Goal: Transaction & Acquisition: Purchase product/service

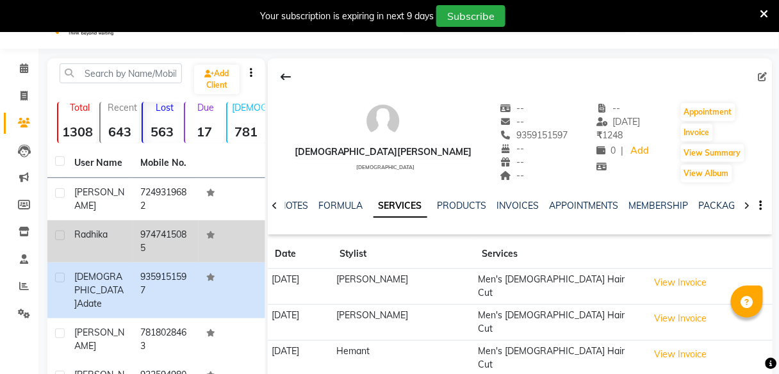
scroll to position [33, 0]
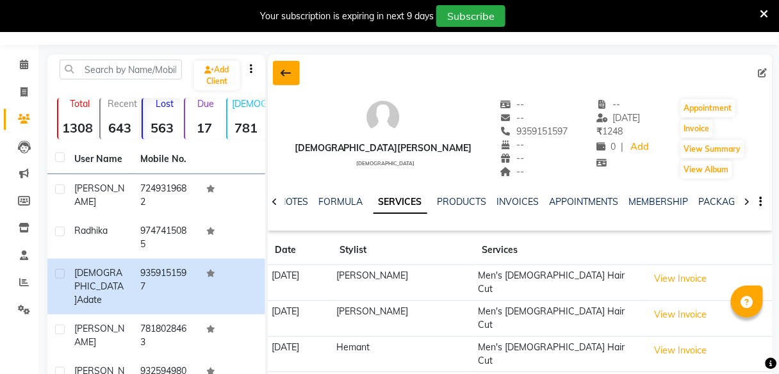
click at [283, 73] on icon at bounding box center [286, 73] width 10 height 10
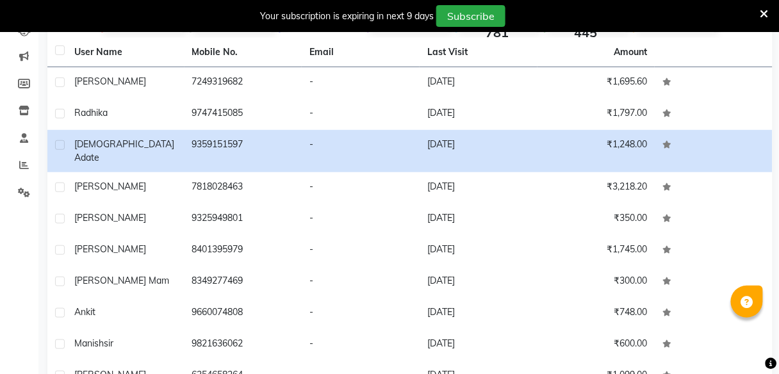
scroll to position [212, 0]
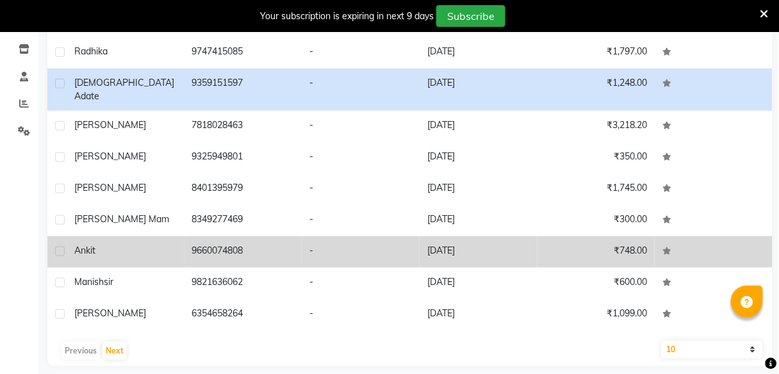
click at [129, 244] on div "ankit" at bounding box center [125, 250] width 103 height 13
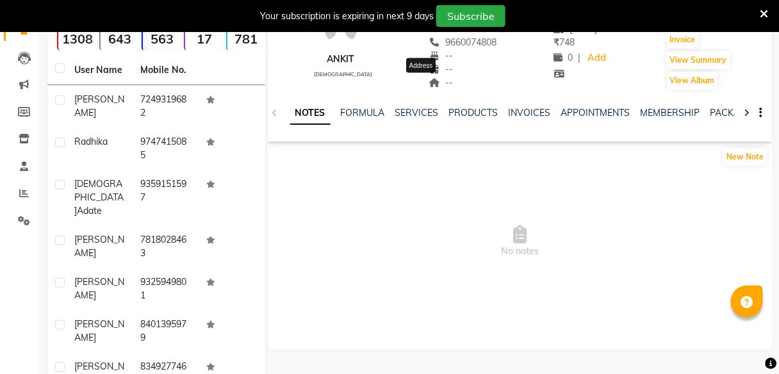
scroll to position [122, 0]
click at [413, 108] on link "SERVICES" at bounding box center [417, 113] width 44 height 12
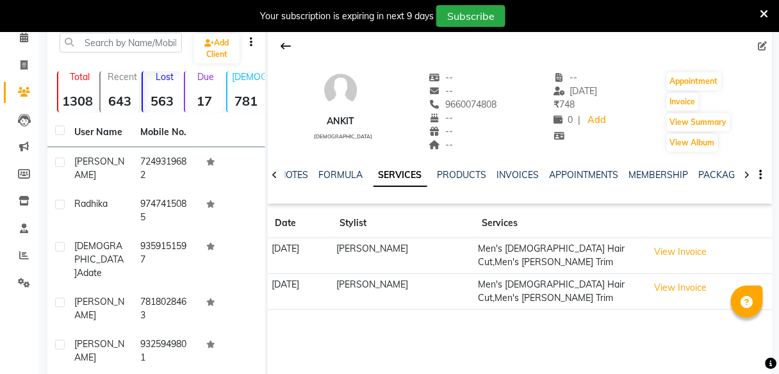
scroll to position [60, 0]
click at [285, 47] on icon at bounding box center [286, 45] width 10 height 10
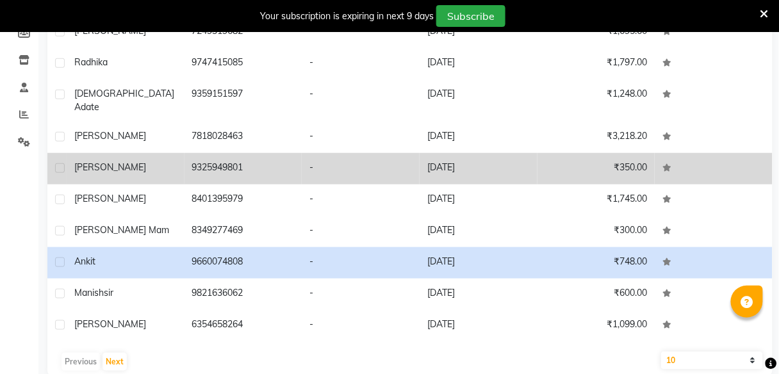
scroll to position [212, 0]
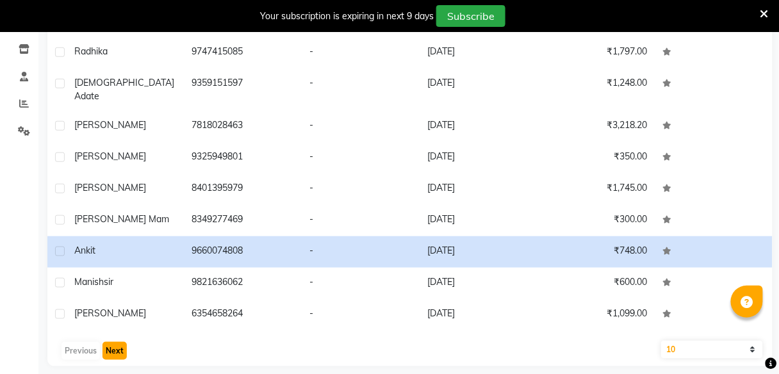
click at [119, 343] on button "Next" at bounding box center [115, 351] width 24 height 18
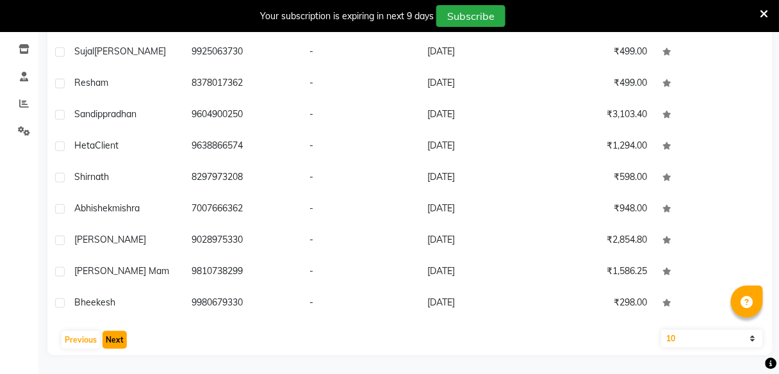
click at [112, 337] on button "Next" at bounding box center [115, 340] width 24 height 18
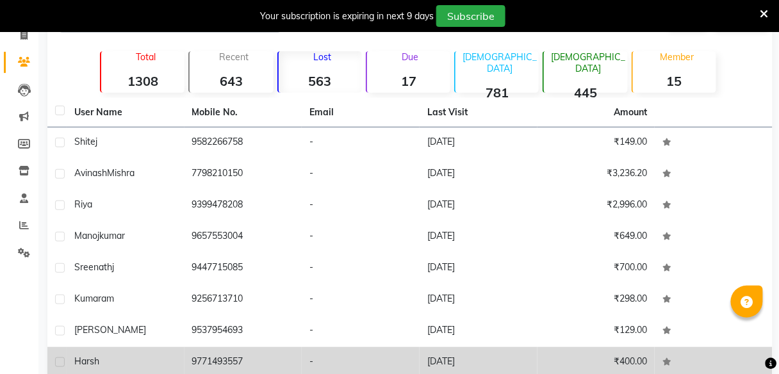
scroll to position [89, 0]
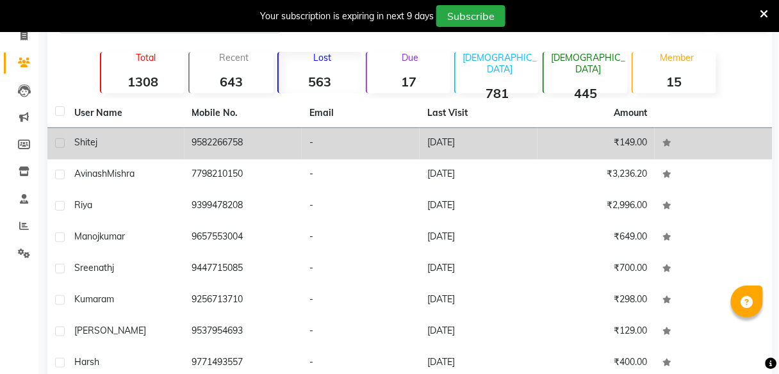
click at [104, 139] on div "shitej" at bounding box center [125, 142] width 103 height 13
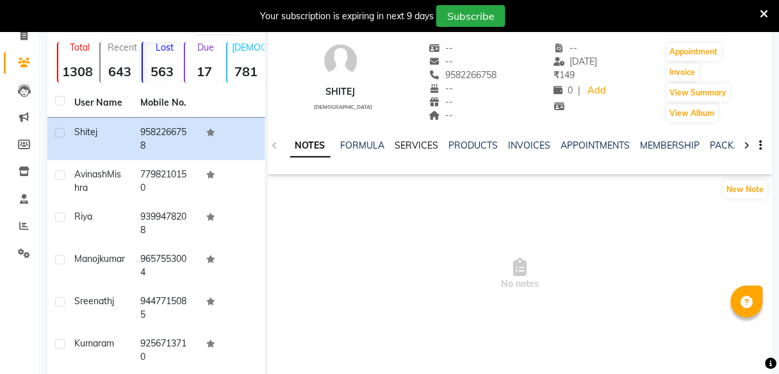
click at [417, 146] on link "SERVICES" at bounding box center [417, 146] width 44 height 12
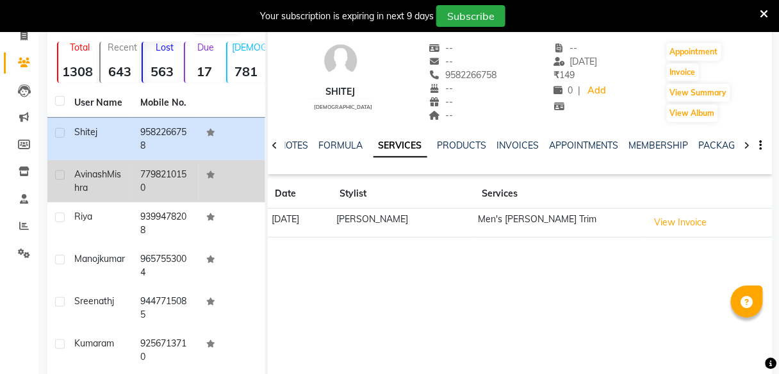
click at [99, 173] on span "Avinash" at bounding box center [90, 175] width 33 height 12
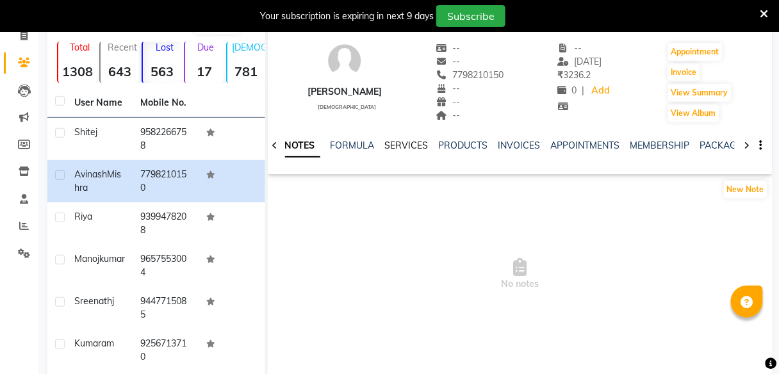
click at [402, 143] on link "SERVICES" at bounding box center [407, 146] width 44 height 12
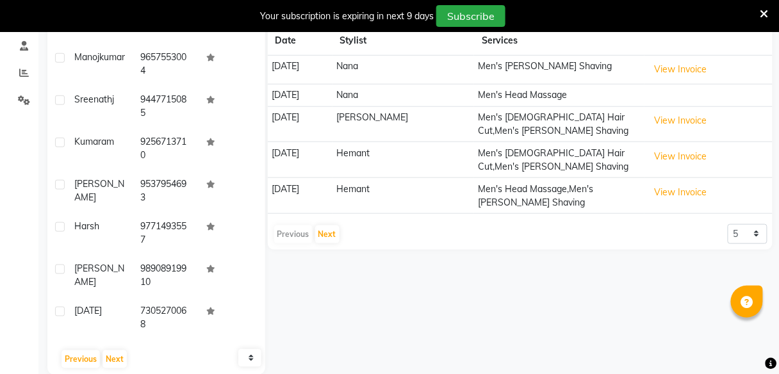
scroll to position [262, 0]
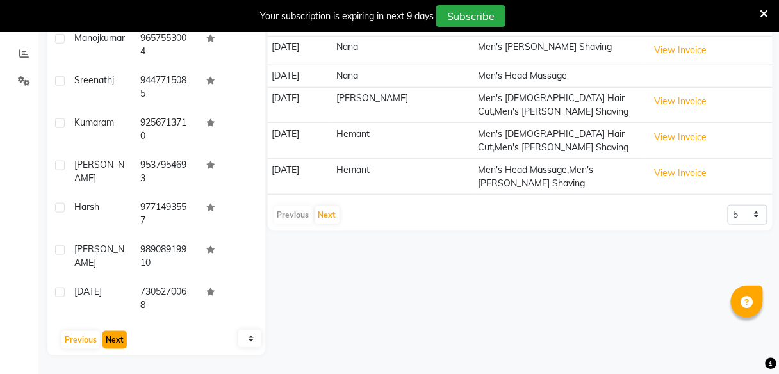
click at [108, 345] on button "Next" at bounding box center [115, 340] width 24 height 18
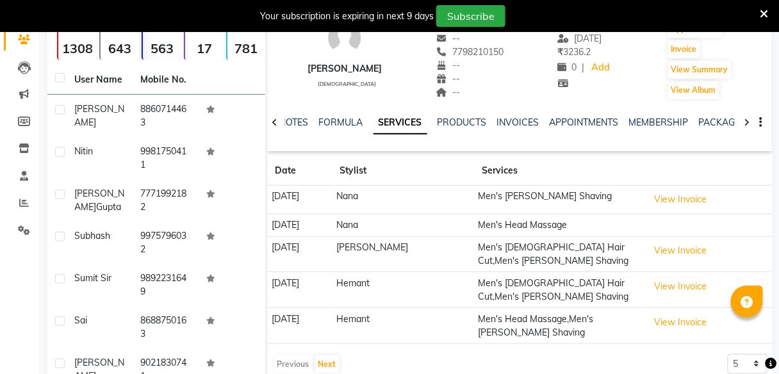
scroll to position [0, 0]
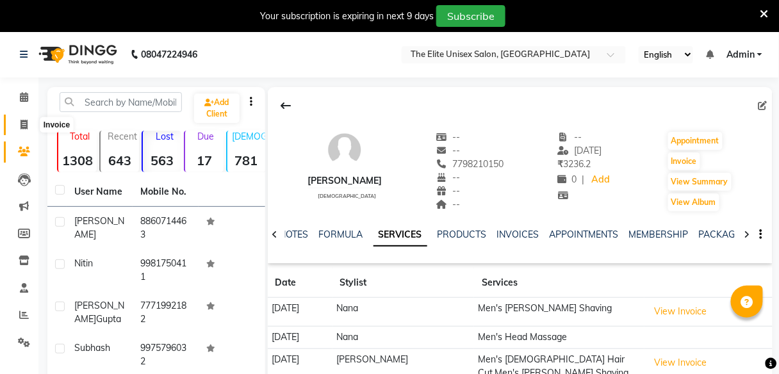
click at [17, 122] on span at bounding box center [24, 125] width 22 height 15
select select "7086"
select select "service"
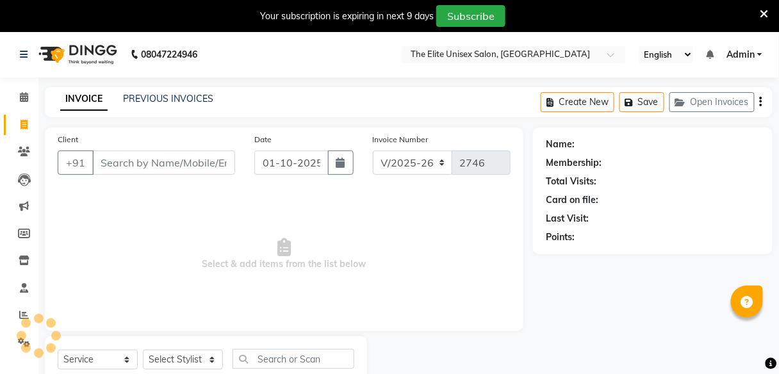
scroll to position [42, 0]
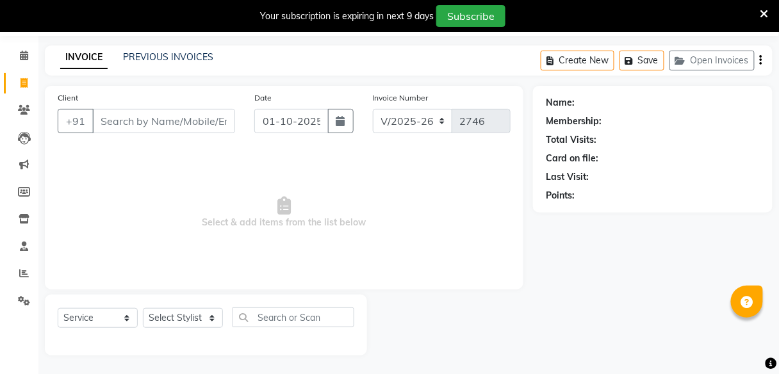
click at [196, 124] on input "Client" at bounding box center [163, 121] width 143 height 24
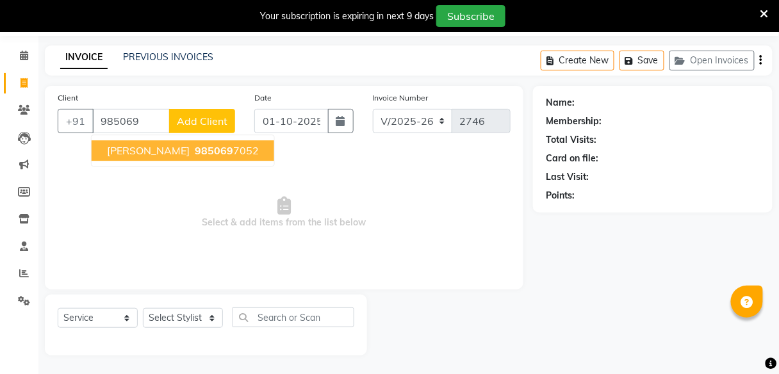
click at [192, 151] on ngb-highlight "985069 7052" at bounding box center [225, 150] width 67 height 13
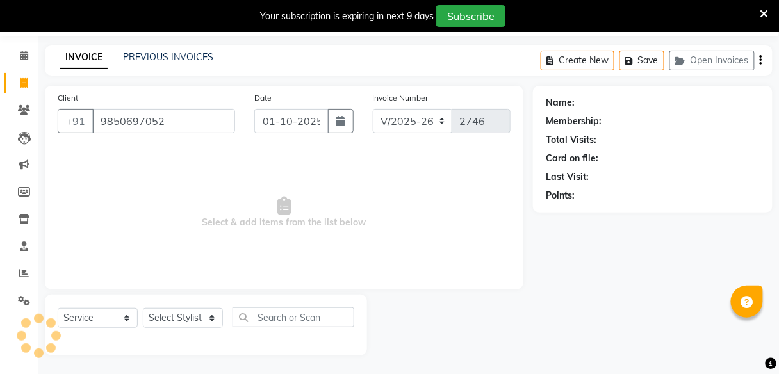
type input "9850697052"
select select "1: Object"
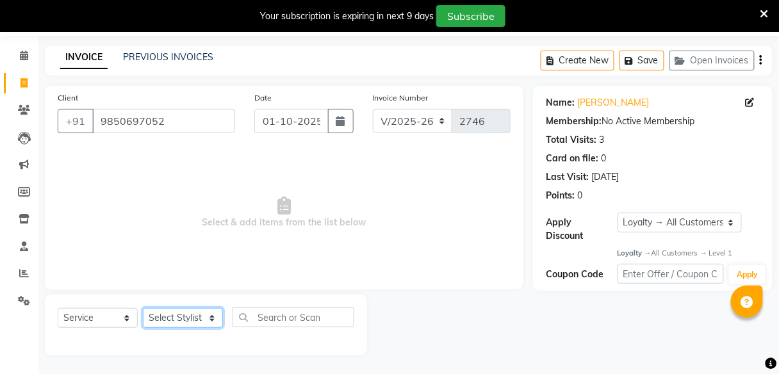
click at [190, 308] on select "Select Stylist [PERSON_NAME] Sunny" at bounding box center [183, 318] width 80 height 20
select select "59553"
click at [143, 308] on select "Select Stylist [PERSON_NAME] Sunny" at bounding box center [183, 318] width 80 height 20
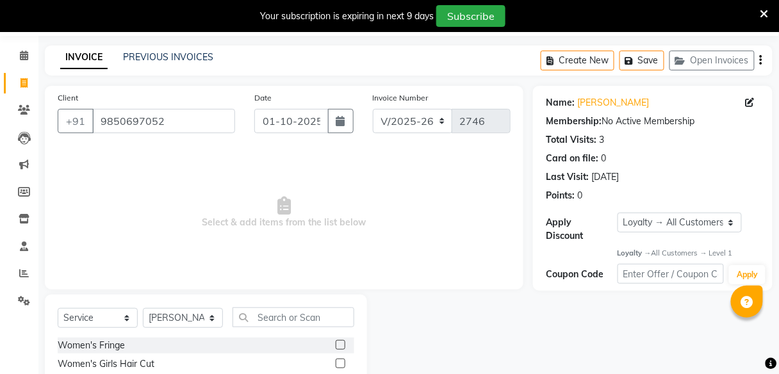
drag, startPoint x: 313, startPoint y: 306, endPoint x: 312, endPoint y: 313, distance: 7.7
click at [312, 313] on input "text" at bounding box center [294, 318] width 122 height 20
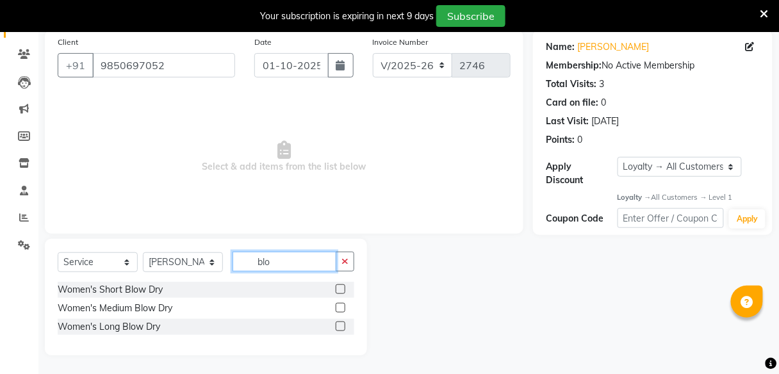
type input "blo"
click at [342, 305] on label at bounding box center [341, 308] width 10 height 10
click at [342, 305] on input "checkbox" at bounding box center [340, 308] width 8 height 8
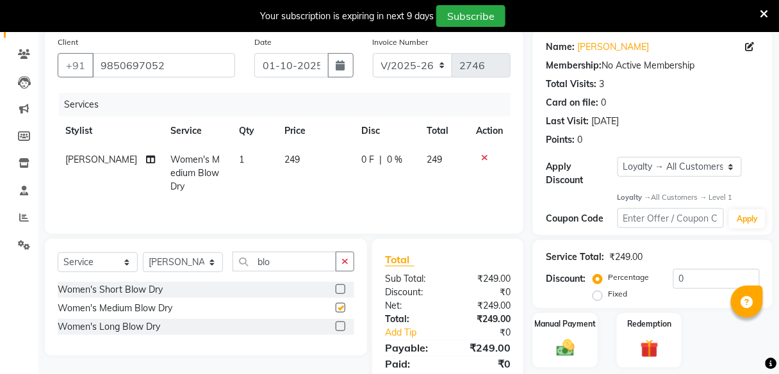
checkbox input "false"
click at [277, 151] on td "249" at bounding box center [315, 174] width 77 height 56
select select "59553"
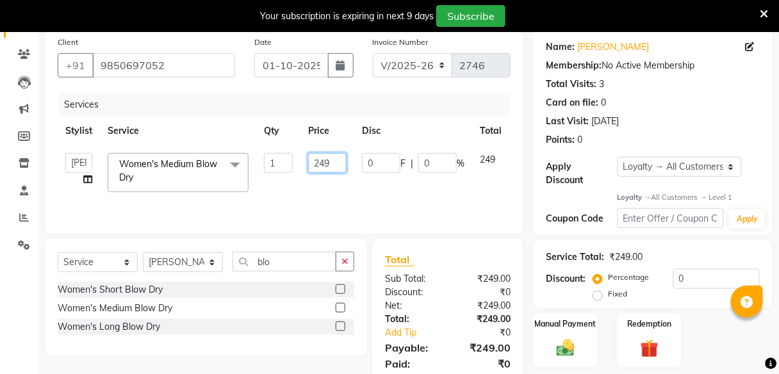
click at [340, 164] on input "249" at bounding box center [327, 163] width 38 height 20
type input "2"
type input "300"
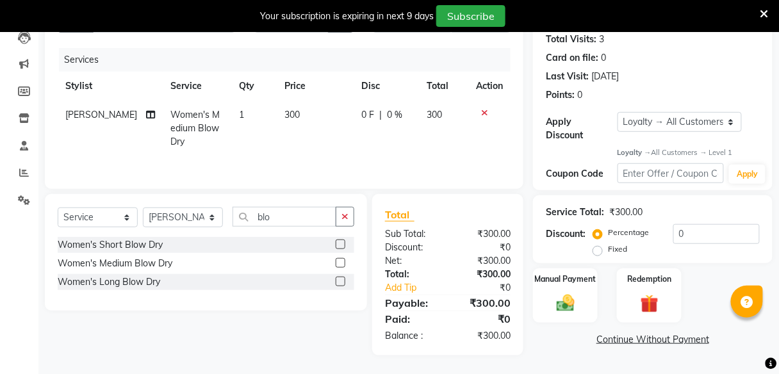
click at [534, 354] on div "Name: [PERSON_NAME] Membership: No Active Membership Total Visits: 3 Card on fi…" at bounding box center [657, 170] width 249 height 370
click at [554, 310] on img at bounding box center [566, 304] width 30 height 22
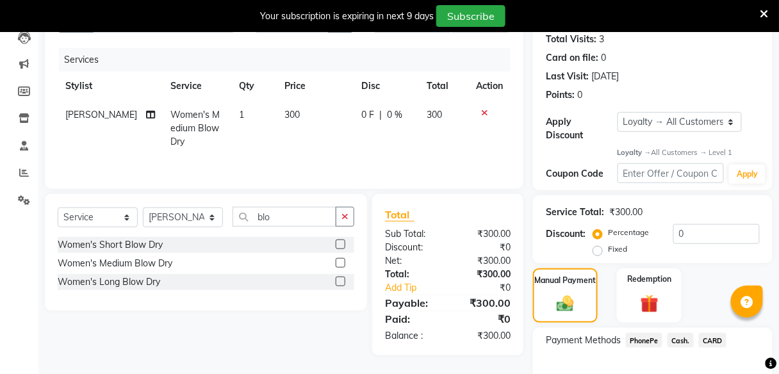
click at [648, 337] on span "PhonePe" at bounding box center [644, 340] width 37 height 15
click at [671, 336] on span "Cash." at bounding box center [681, 340] width 26 height 15
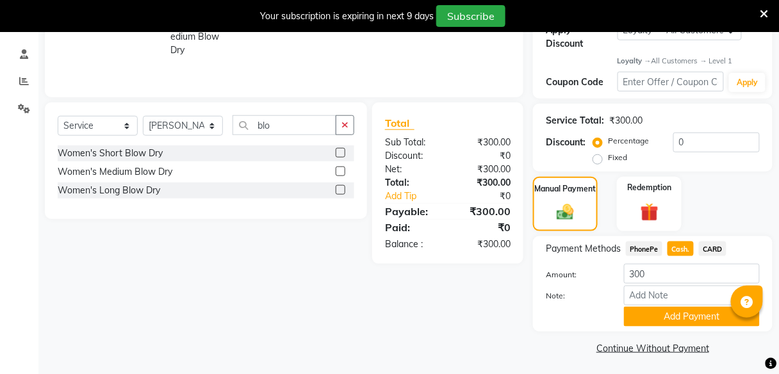
scroll to position [236, 0]
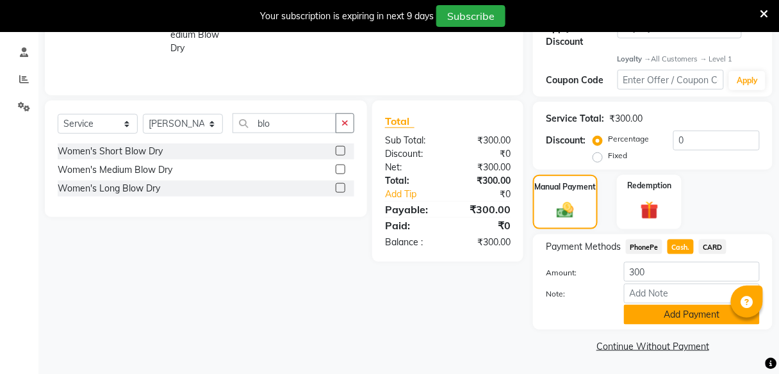
click at [639, 313] on button "Add Payment" at bounding box center [692, 315] width 136 height 20
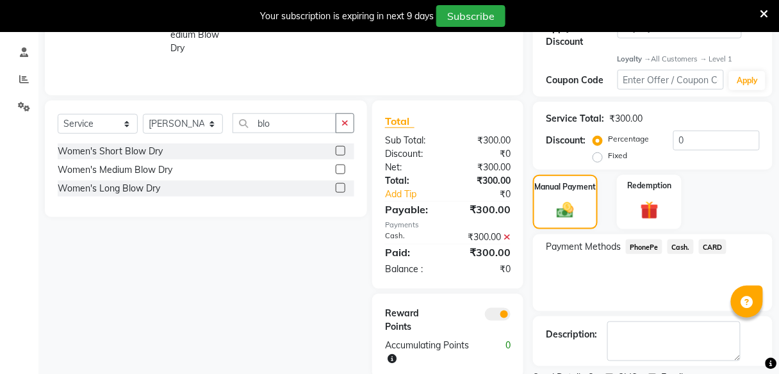
scroll to position [290, 0]
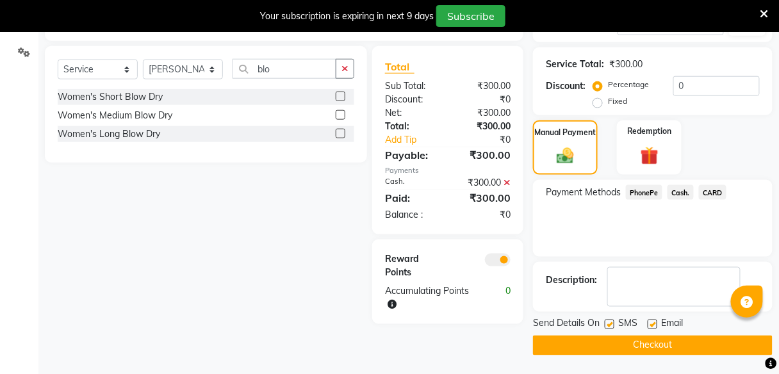
click at [617, 349] on button "Checkout" at bounding box center [653, 346] width 240 height 20
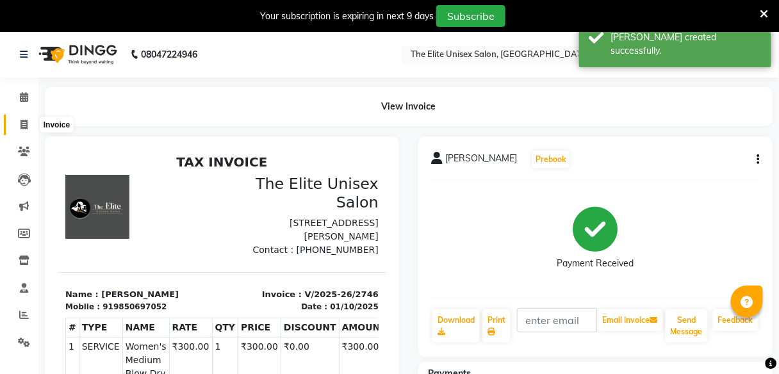
click at [22, 126] on icon at bounding box center [24, 125] width 7 height 10
select select "7086"
select select "service"
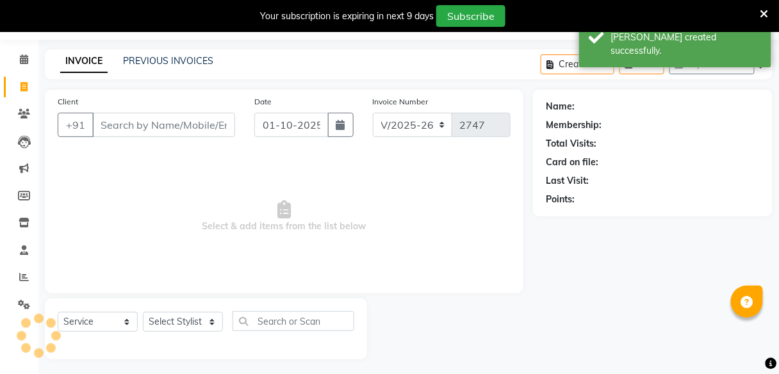
scroll to position [42, 0]
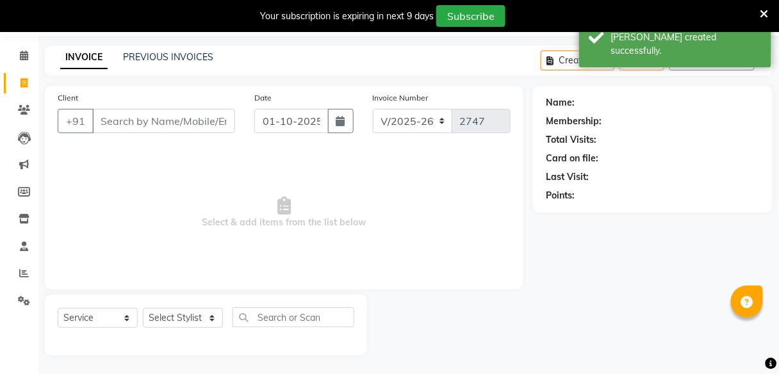
click at [154, 117] on input "Client" at bounding box center [163, 121] width 143 height 24
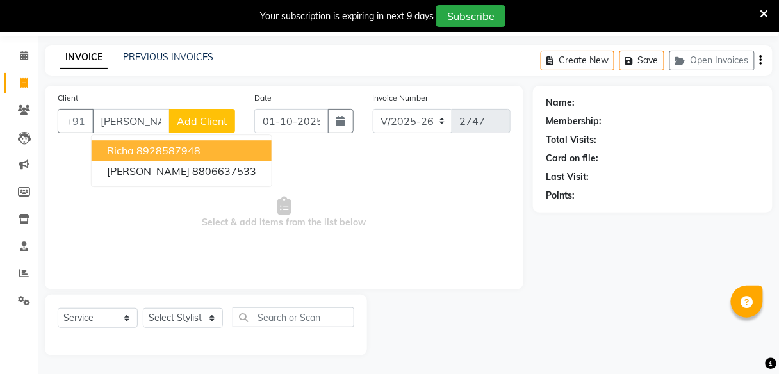
click at [137, 151] on ngb-highlight "8928587948" at bounding box center [169, 150] width 64 height 13
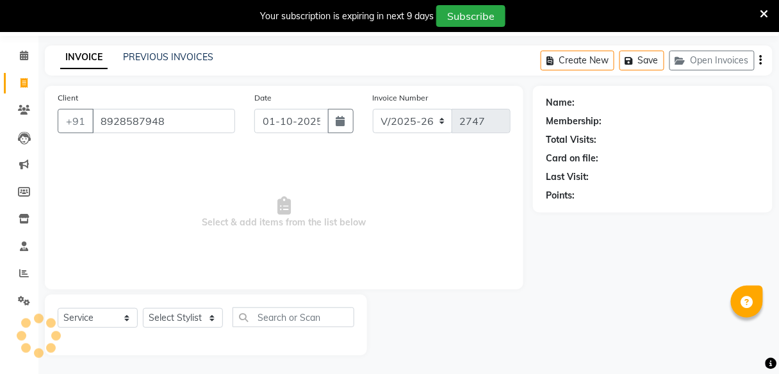
type input "8928587948"
select select "1: Object"
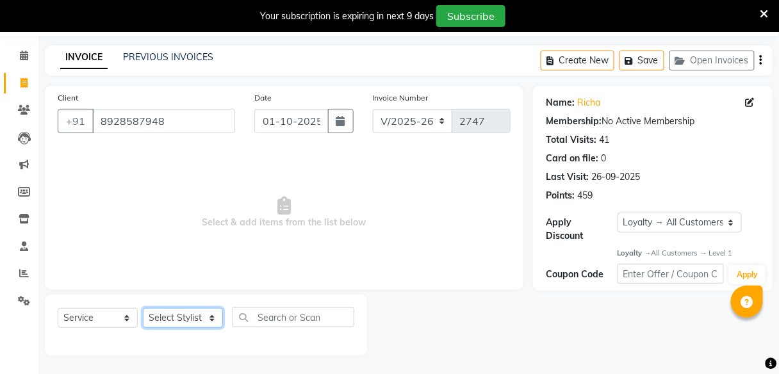
click at [163, 322] on select "Select Stylist [PERSON_NAME] Sunny" at bounding box center [183, 318] width 80 height 20
select select "59555"
click at [143, 308] on select "Select Stylist [PERSON_NAME] Sunny" at bounding box center [183, 318] width 80 height 20
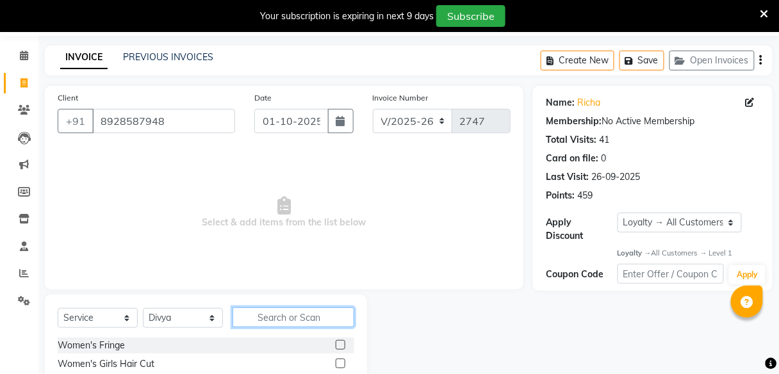
click at [262, 315] on input "text" at bounding box center [294, 318] width 122 height 20
type input "t"
type input "thr"
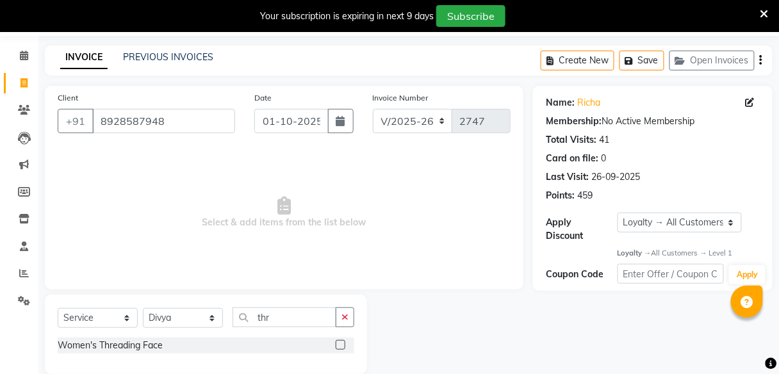
click at [341, 342] on label at bounding box center [341, 345] width 10 height 10
click at [341, 342] on input "checkbox" at bounding box center [340, 346] width 8 height 8
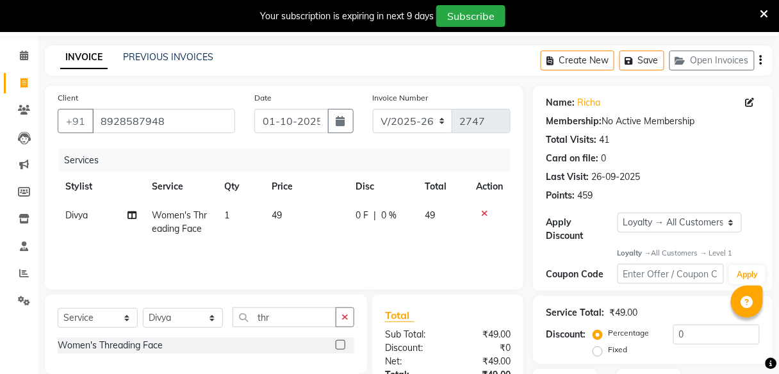
click at [339, 346] on label at bounding box center [341, 345] width 10 height 10
click at [339, 346] on input "checkbox" at bounding box center [340, 346] width 8 height 8
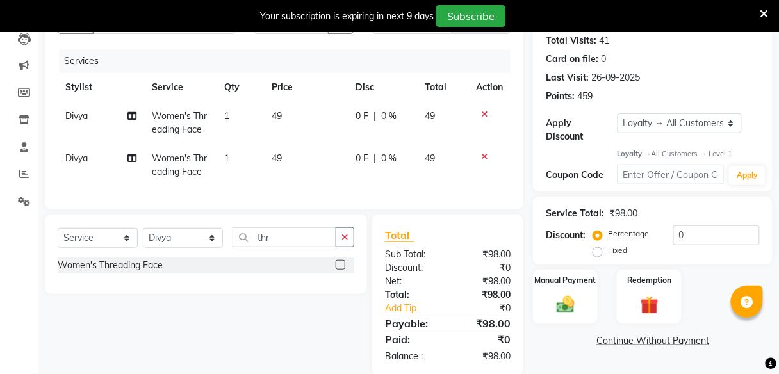
scroll to position [153, 0]
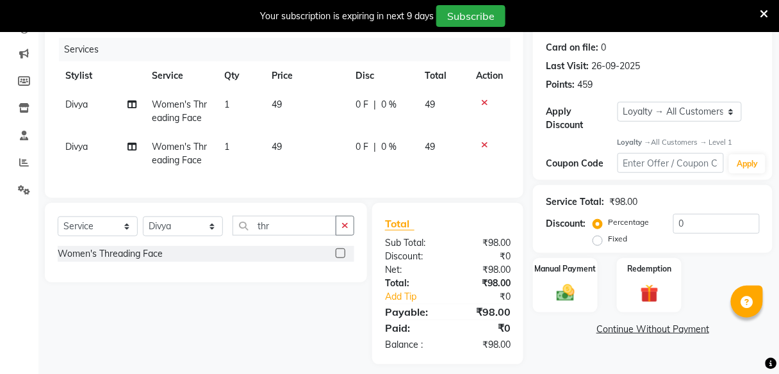
click at [340, 258] on label at bounding box center [341, 254] width 10 height 10
click at [340, 258] on input "checkbox" at bounding box center [340, 254] width 8 height 8
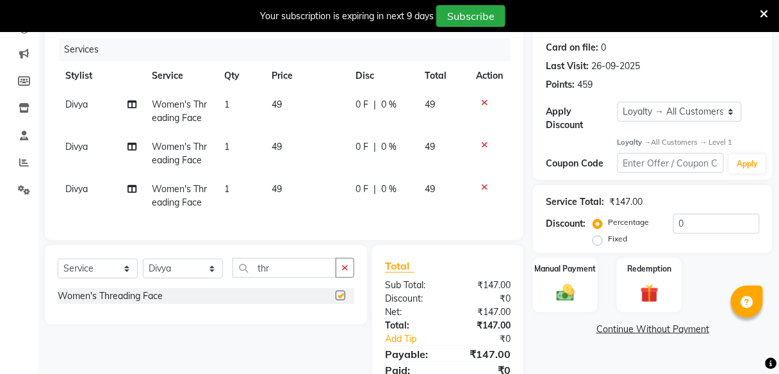
checkbox input "false"
click at [392, 179] on td "0 F | 0 %" at bounding box center [382, 196] width 69 height 42
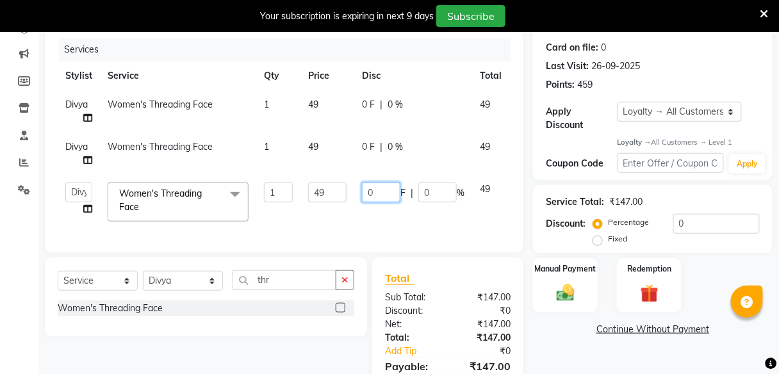
click at [383, 189] on input "0" at bounding box center [381, 193] width 38 height 20
type input "9"
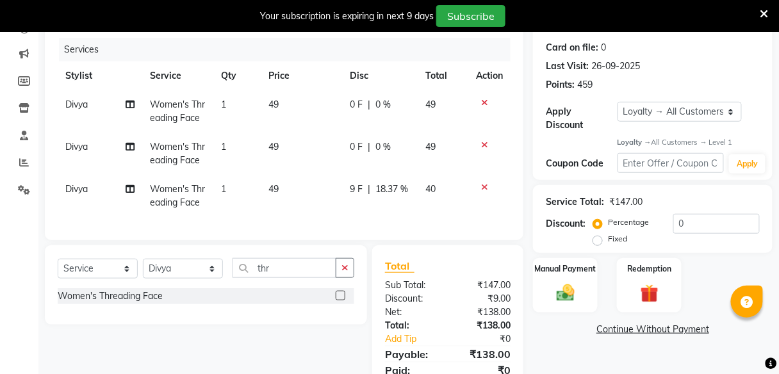
click at [387, 146] on span "0 %" at bounding box center [383, 146] width 15 height 13
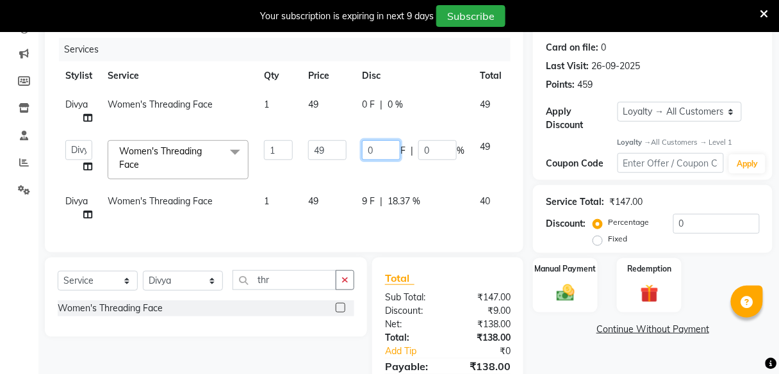
click at [387, 146] on input "0" at bounding box center [381, 150] width 38 height 20
type input "9"
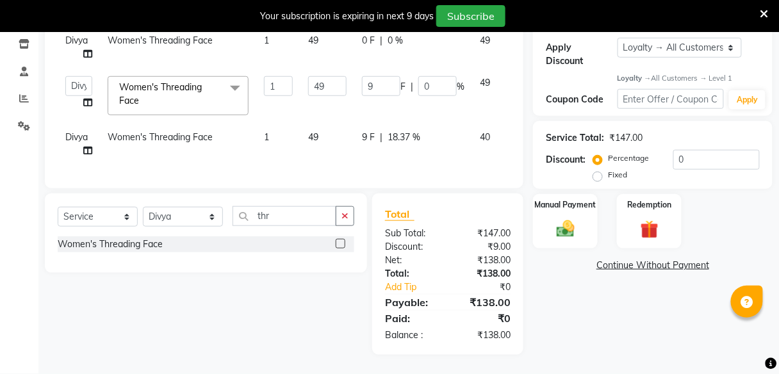
scroll to position [212, 0]
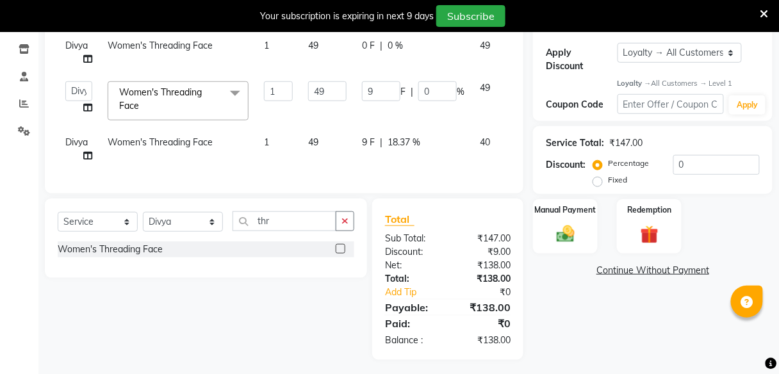
click at [561, 340] on div "Name: [PERSON_NAME] Membership: No Active Membership Total Visits: 41 Card on f…" at bounding box center [657, 138] width 249 height 444
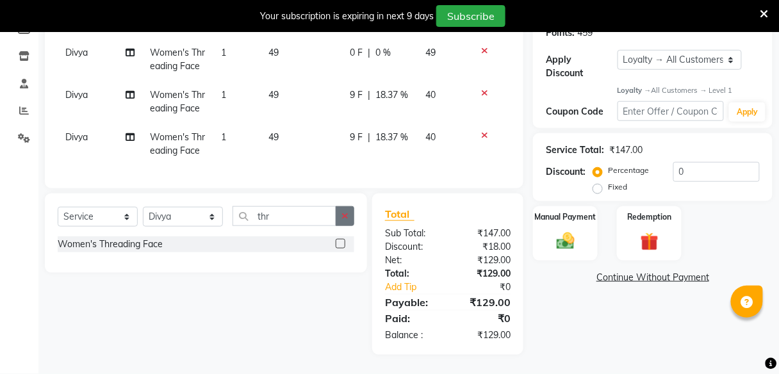
click at [351, 226] on button "button" at bounding box center [345, 216] width 19 height 20
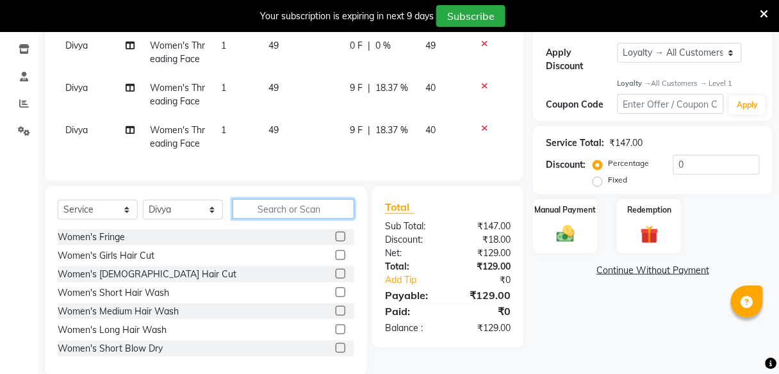
click at [337, 216] on input "text" at bounding box center [294, 209] width 122 height 20
type input "b"
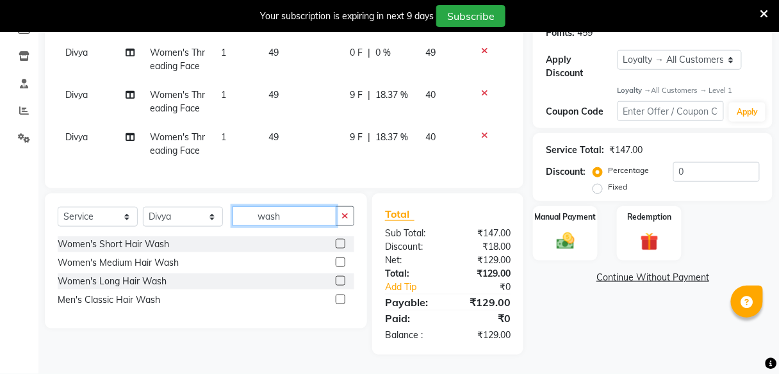
type input "wash"
click at [340, 257] on div at bounding box center [345, 263] width 19 height 16
click at [342, 262] on label at bounding box center [341, 263] width 10 height 10
click at [342, 262] on input "checkbox" at bounding box center [340, 263] width 8 height 8
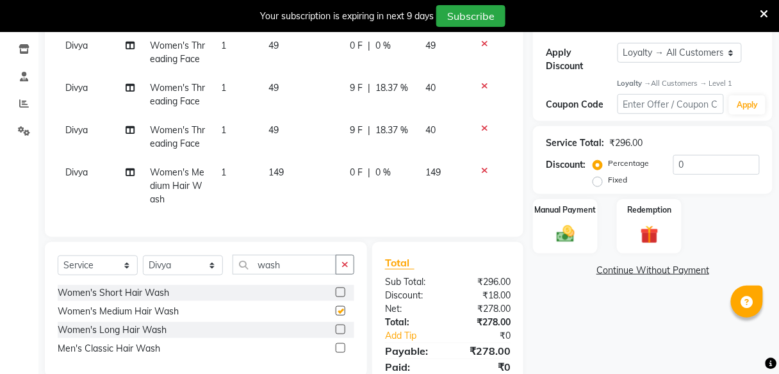
checkbox input "false"
click at [73, 171] on span "Divya" at bounding box center [76, 173] width 22 height 12
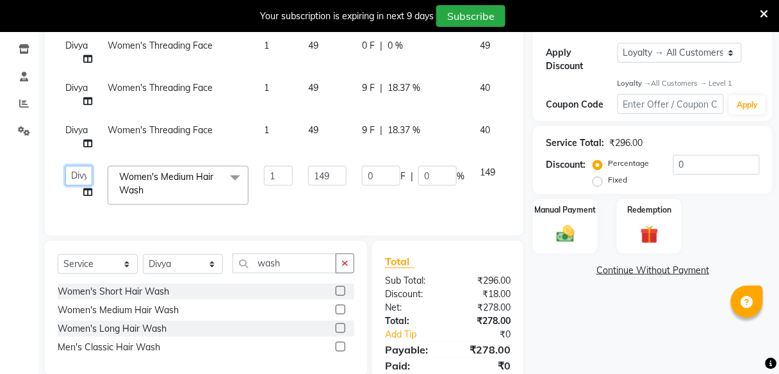
click at [73, 171] on select "[PERSON_NAME] [PERSON_NAME]" at bounding box center [78, 176] width 27 height 20
select select "59553"
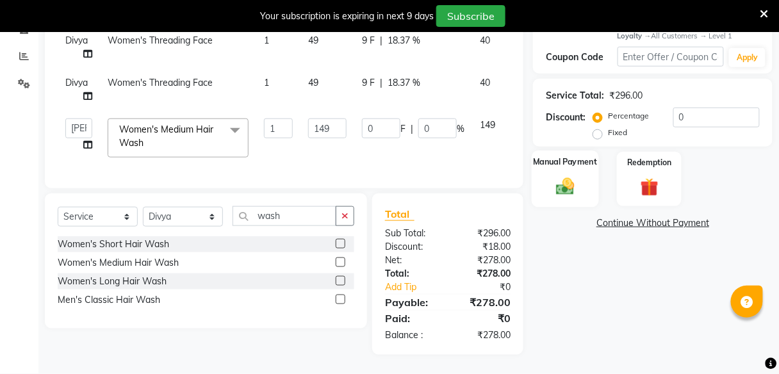
click at [564, 184] on img at bounding box center [566, 187] width 30 height 22
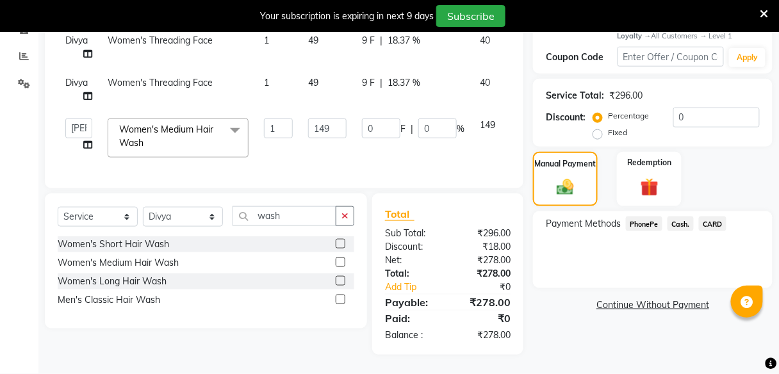
click at [645, 219] on span "PhonePe" at bounding box center [644, 224] width 37 height 15
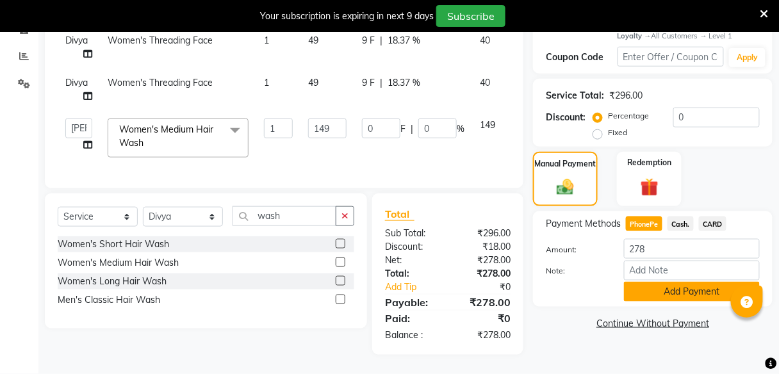
click at [672, 283] on button "Add Payment" at bounding box center [692, 292] width 136 height 20
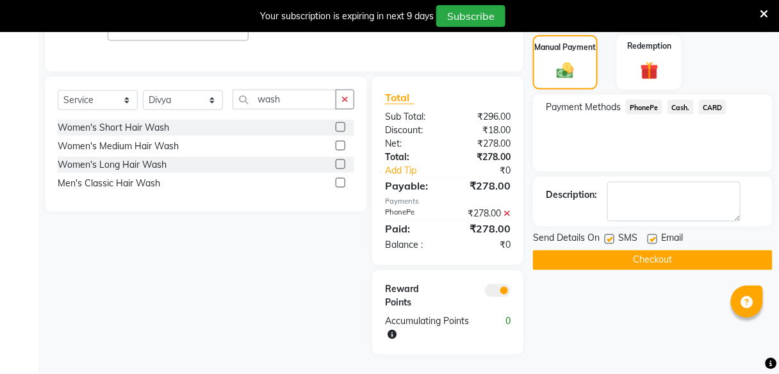
click at [658, 251] on button "Checkout" at bounding box center [653, 261] width 240 height 20
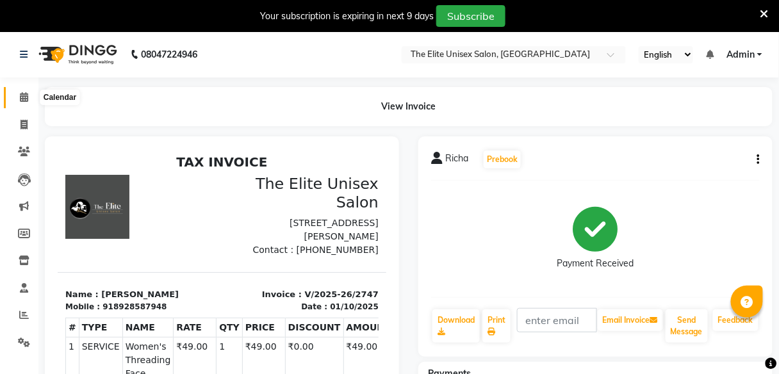
click at [24, 92] on span at bounding box center [24, 97] width 22 height 15
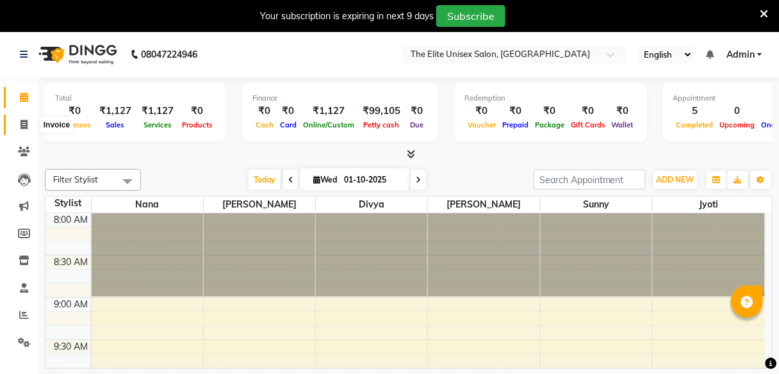
click at [22, 122] on icon at bounding box center [24, 125] width 7 height 10
select select "7086"
select select "service"
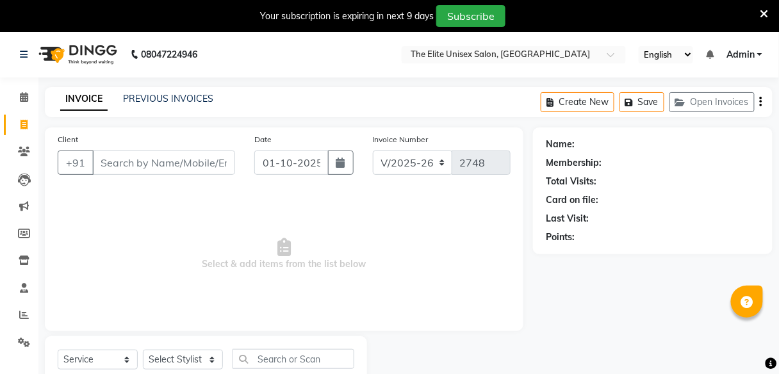
click at [118, 164] on input "Client" at bounding box center [163, 163] width 143 height 24
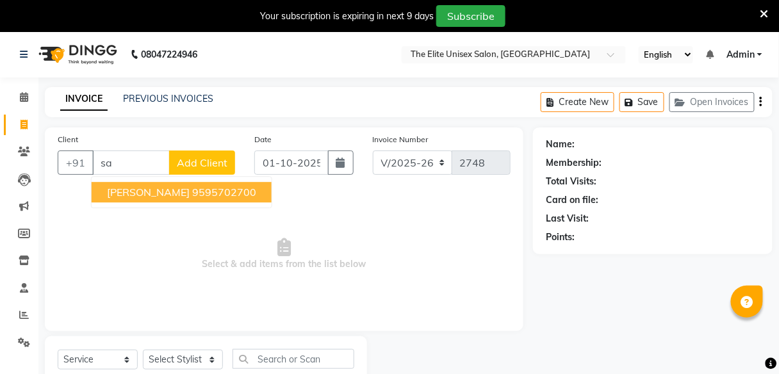
type input "s"
click at [112, 191] on span "sunny client" at bounding box center [137, 192] width 60 height 13
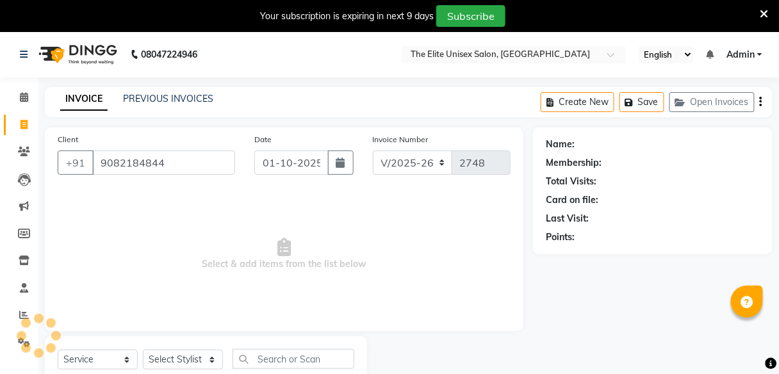
type input "9082184844"
select select "1: Object"
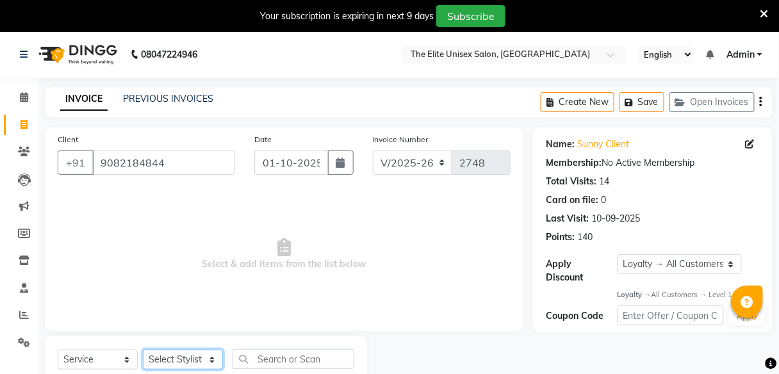
click at [169, 363] on select "Select Stylist [PERSON_NAME] Sunny" at bounding box center [183, 360] width 80 height 20
select select "59551"
click at [143, 350] on select "Select Stylist [PERSON_NAME] Sunny" at bounding box center [183, 360] width 80 height 20
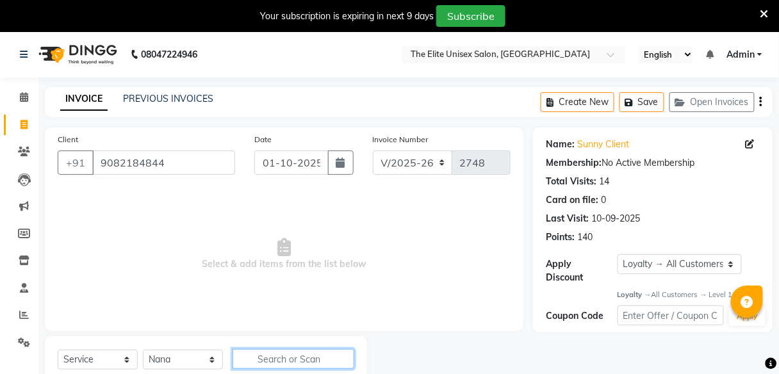
click at [306, 359] on input "text" at bounding box center [294, 359] width 122 height 20
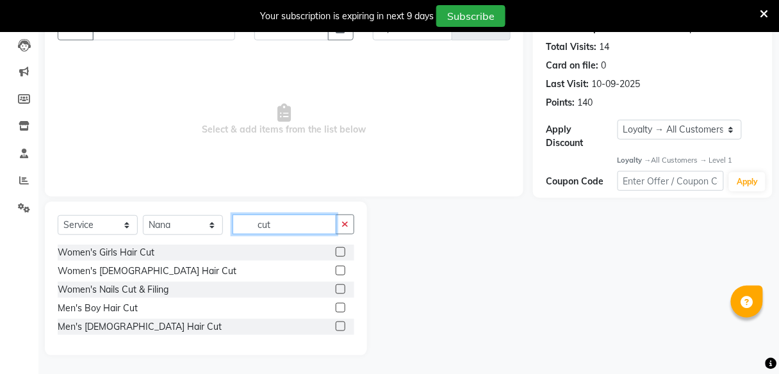
type input "cut"
click at [338, 325] on label at bounding box center [341, 327] width 10 height 10
click at [338, 325] on input "checkbox" at bounding box center [340, 327] width 8 height 8
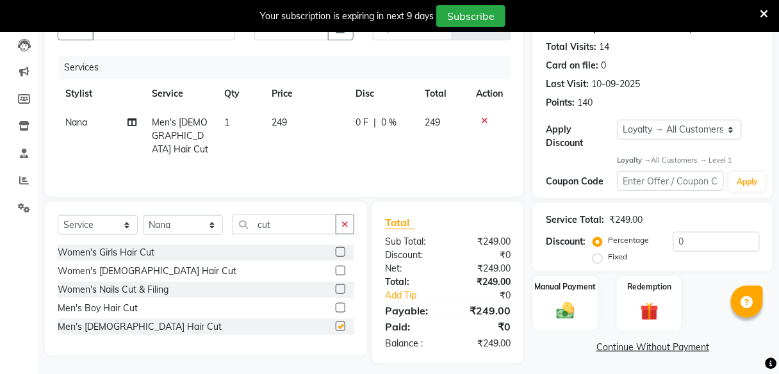
checkbox input "false"
click at [349, 218] on button "button" at bounding box center [345, 225] width 19 height 20
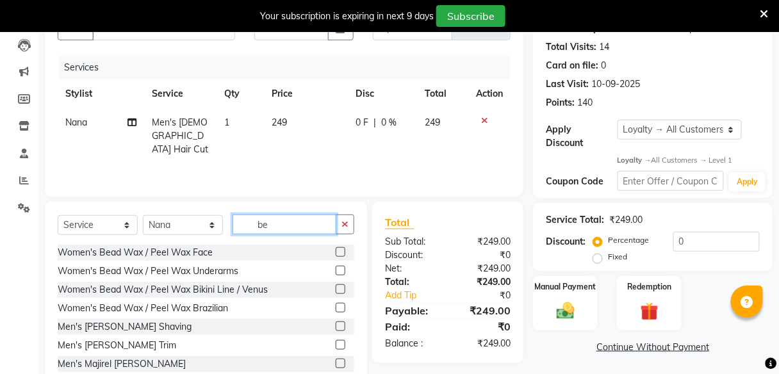
scroll to position [170, 0]
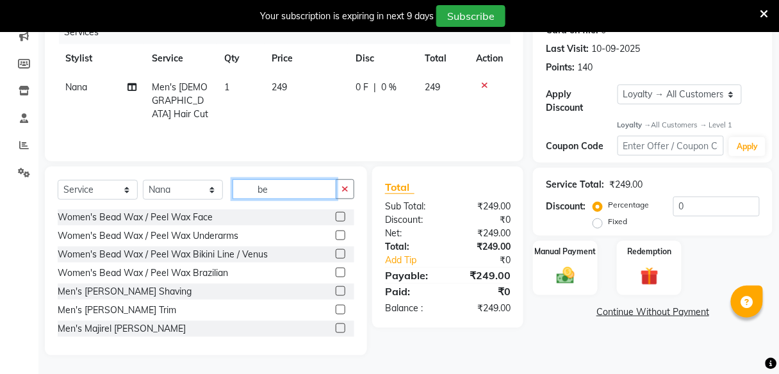
type input "be"
click at [336, 292] on label at bounding box center [341, 292] width 10 height 10
click at [336, 292] on input "checkbox" at bounding box center [340, 292] width 8 height 8
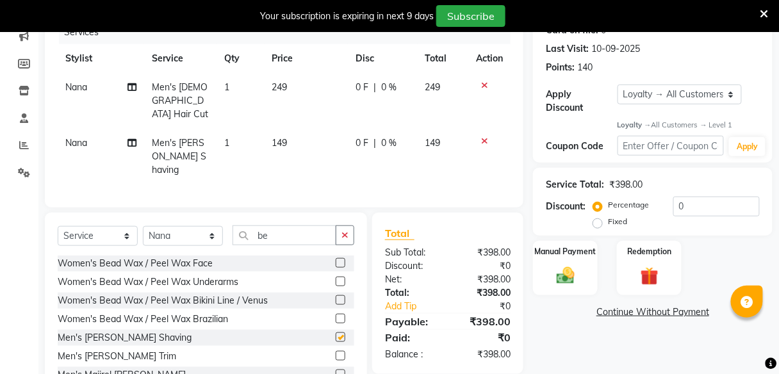
checkbox input "false"
click at [338, 226] on button "button" at bounding box center [345, 236] width 19 height 20
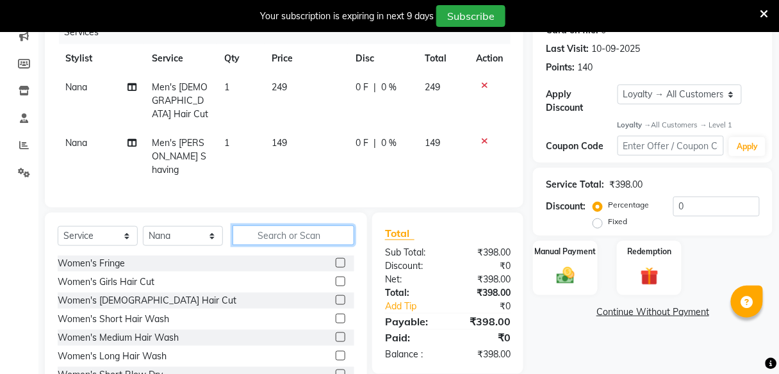
click at [327, 226] on input "text" at bounding box center [294, 236] width 122 height 20
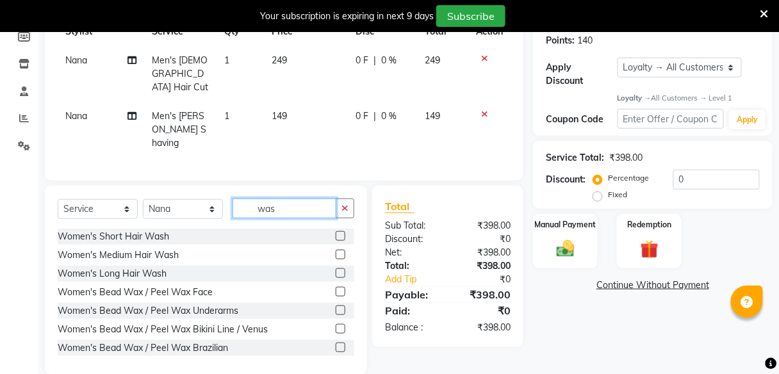
scroll to position [169, 0]
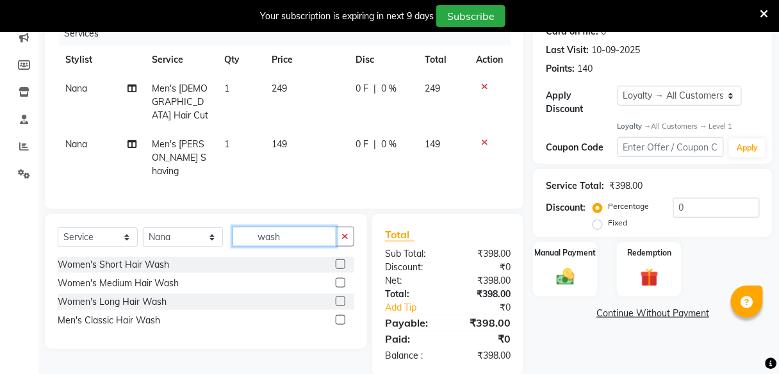
type input "wash"
click at [337, 315] on label at bounding box center [341, 320] width 10 height 10
click at [337, 317] on input "checkbox" at bounding box center [340, 321] width 8 height 8
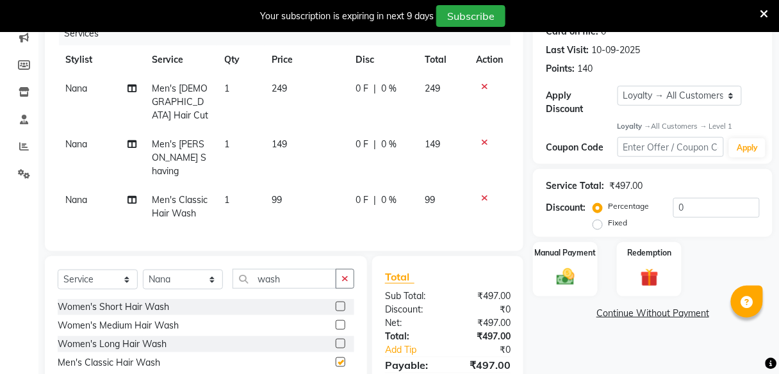
checkbox input "false"
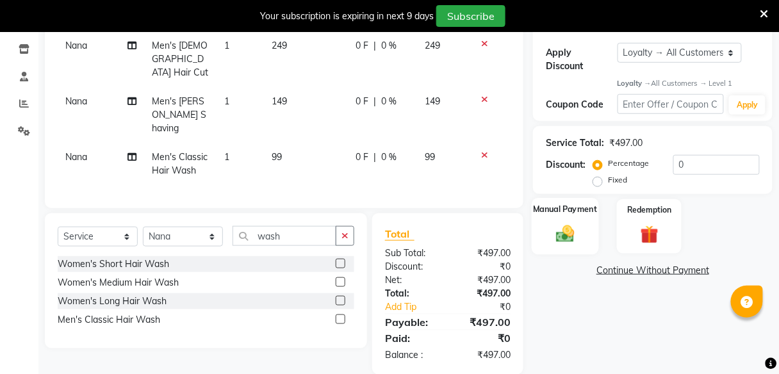
click at [554, 247] on div "Manual Payment" at bounding box center [565, 227] width 67 height 56
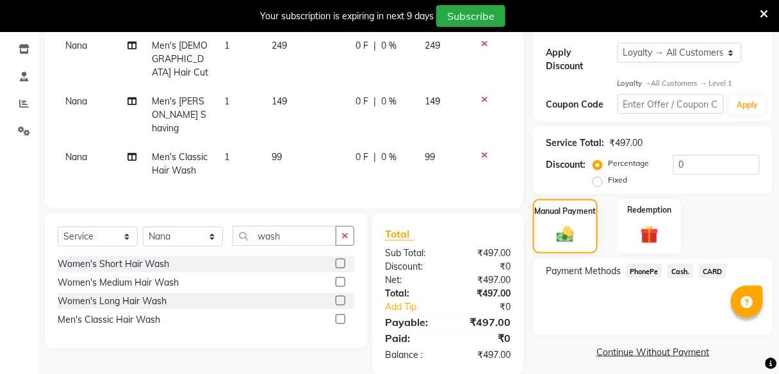
click at [642, 271] on span "PhonePe" at bounding box center [644, 271] width 37 height 15
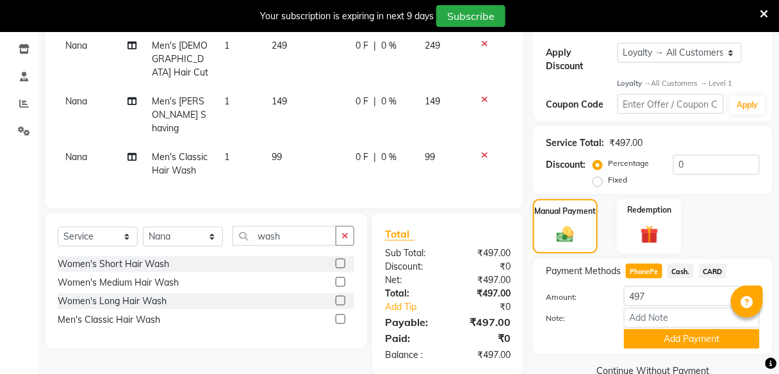
scroll to position [237, 0]
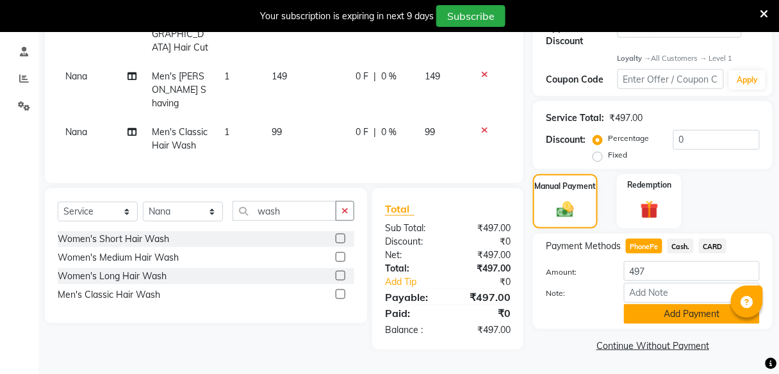
click at [664, 315] on button "Add Payment" at bounding box center [692, 314] width 136 height 20
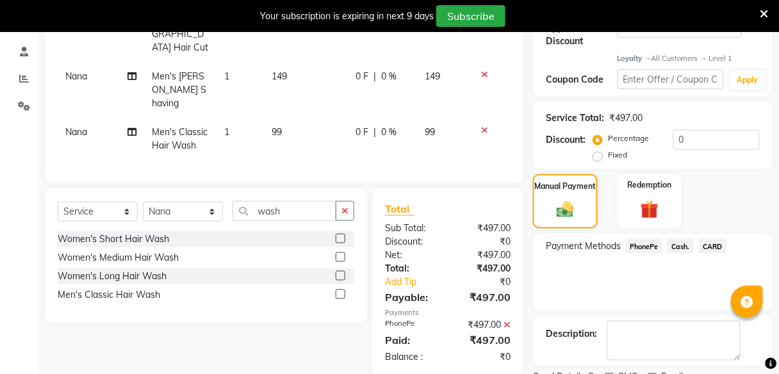
scroll to position [328, 0]
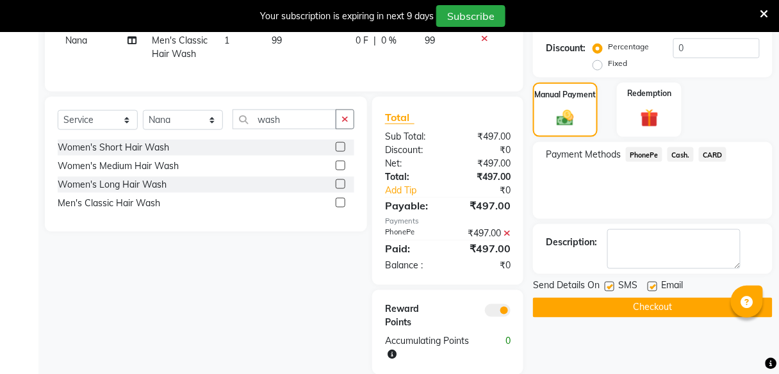
click at [663, 314] on button "Checkout" at bounding box center [653, 308] width 240 height 20
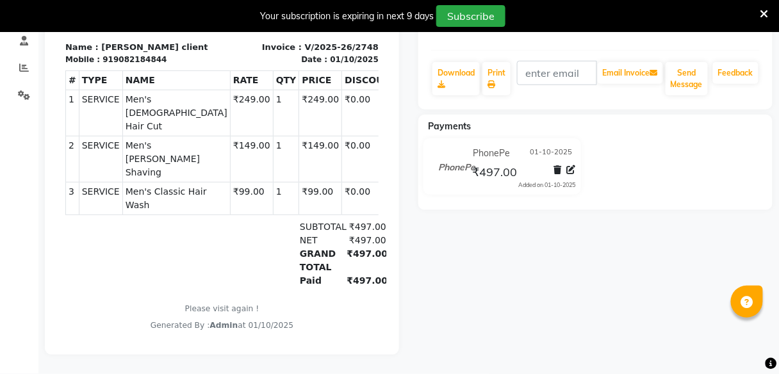
scroll to position [213, 0]
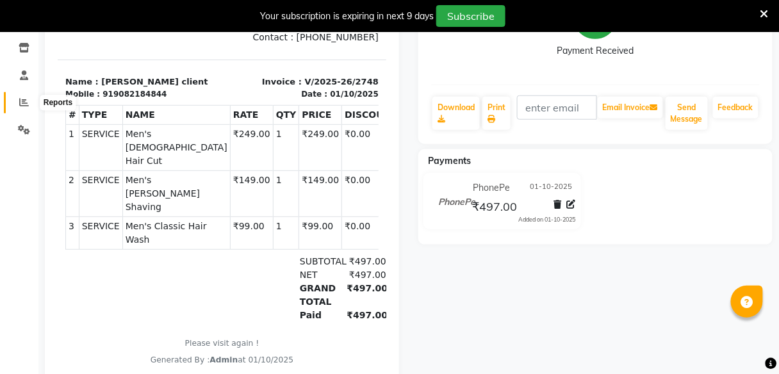
click at [22, 103] on icon at bounding box center [24, 102] width 10 height 10
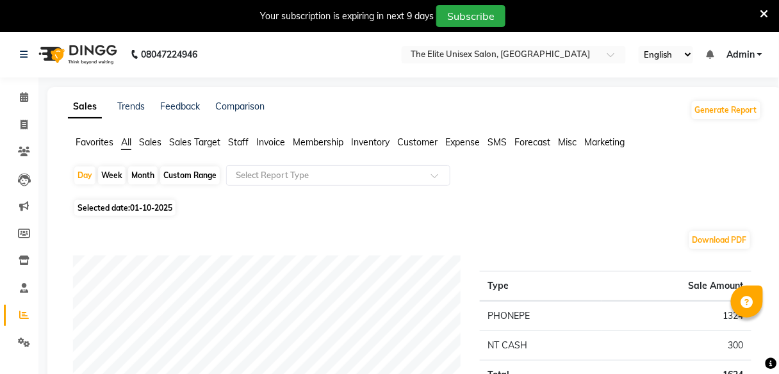
click at [247, 139] on span "Staff" at bounding box center [238, 143] width 21 height 12
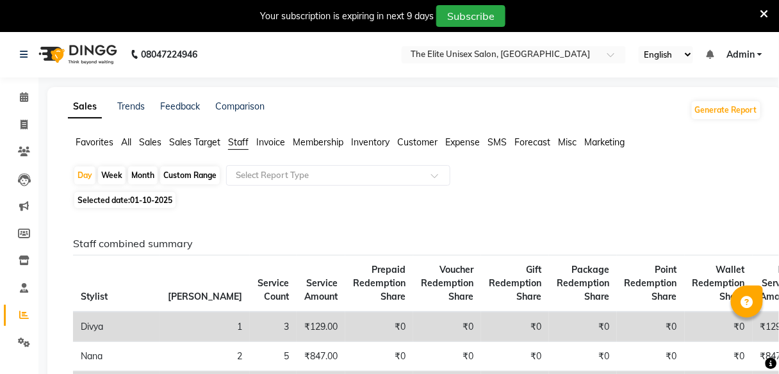
click at [141, 172] on div "Month" at bounding box center [142, 176] width 29 height 18
select select "10"
select select "2025"
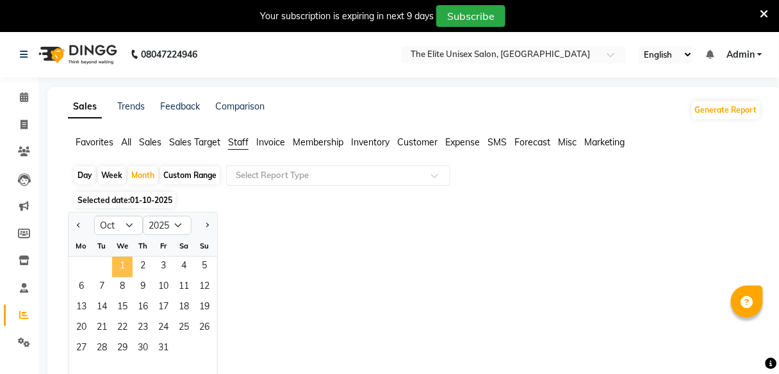
click at [124, 263] on span "1" at bounding box center [122, 267] width 21 height 21
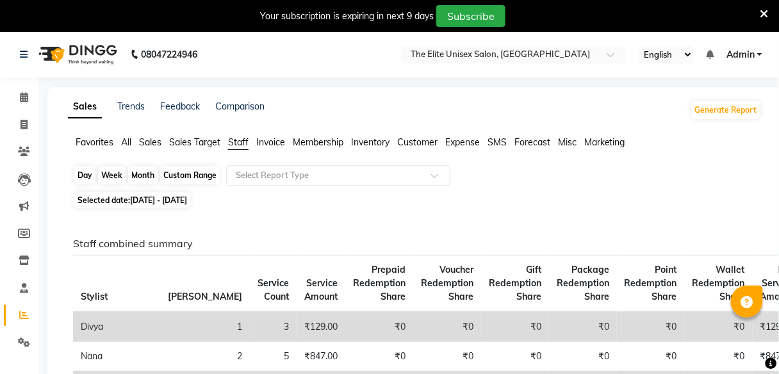
click at [132, 176] on div "Month" at bounding box center [142, 176] width 29 height 18
select select "10"
select select "2025"
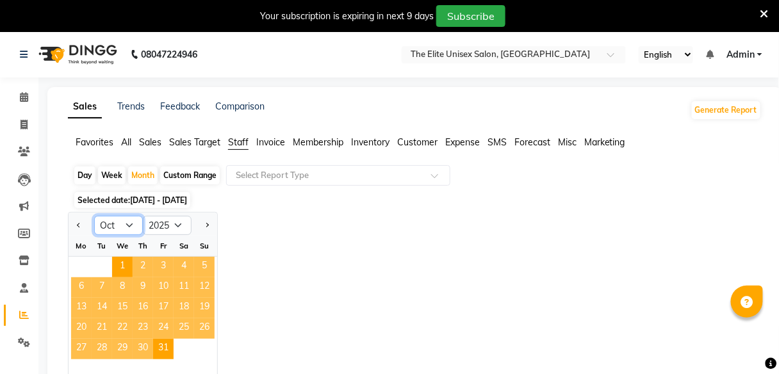
click at [107, 229] on select "Jan Feb Mar Apr May Jun [DATE] Aug Sep Oct Nov Dec" at bounding box center [118, 225] width 49 height 19
select select "9"
click at [94, 216] on select "Jan Feb Mar Apr May Jun [DATE] Aug Sep Oct Nov Dec" at bounding box center [118, 225] width 49 height 19
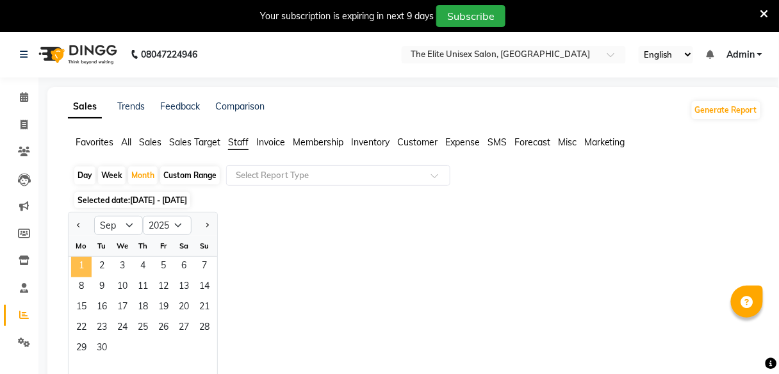
click at [80, 262] on span "1" at bounding box center [81, 267] width 21 height 21
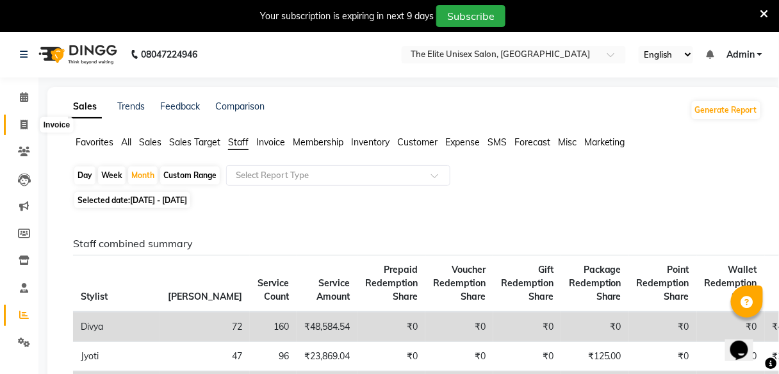
click at [21, 130] on span at bounding box center [24, 125] width 22 height 15
select select "7086"
select select "service"
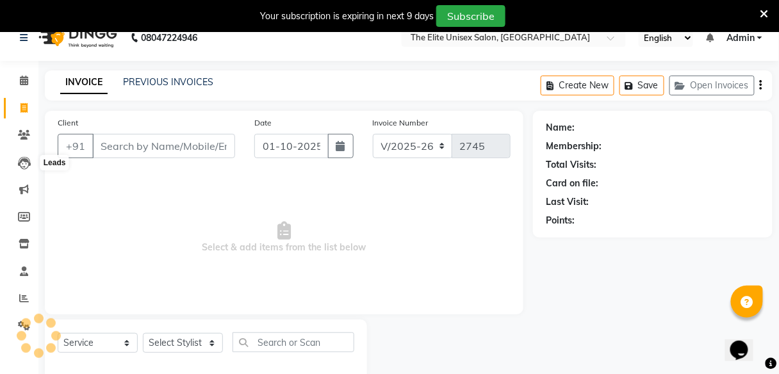
scroll to position [42, 0]
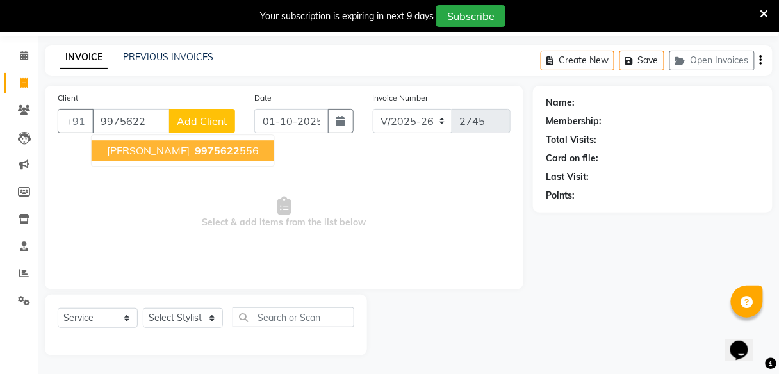
click at [203, 146] on span "9975622" at bounding box center [217, 150] width 45 height 13
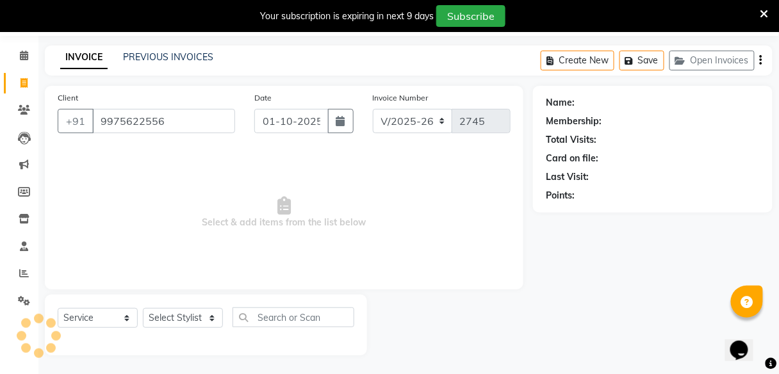
type input "9975622556"
select select "1: Object"
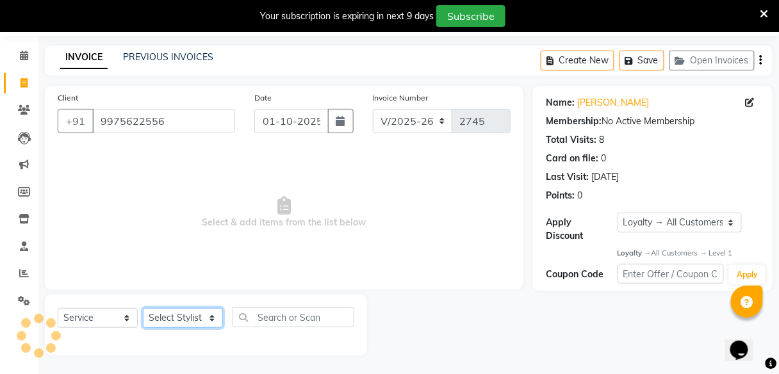
click at [187, 315] on select "Select Stylist [PERSON_NAME] Sunny" at bounding box center [183, 318] width 80 height 20
select select "59551"
click at [143, 308] on select "Select Stylist [PERSON_NAME] Sunny" at bounding box center [183, 318] width 80 height 20
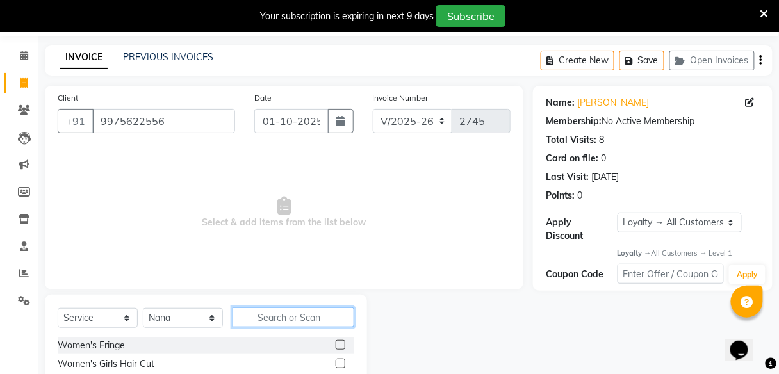
click at [263, 315] on input "text" at bounding box center [294, 318] width 122 height 20
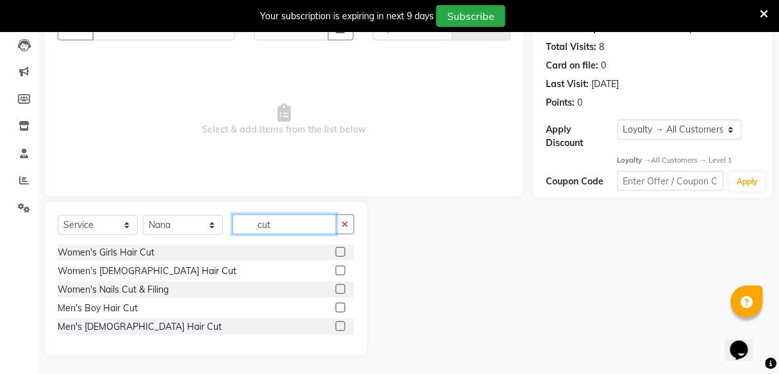
type input "cut"
click at [340, 325] on label at bounding box center [341, 327] width 10 height 10
click at [340, 325] on input "checkbox" at bounding box center [340, 327] width 8 height 8
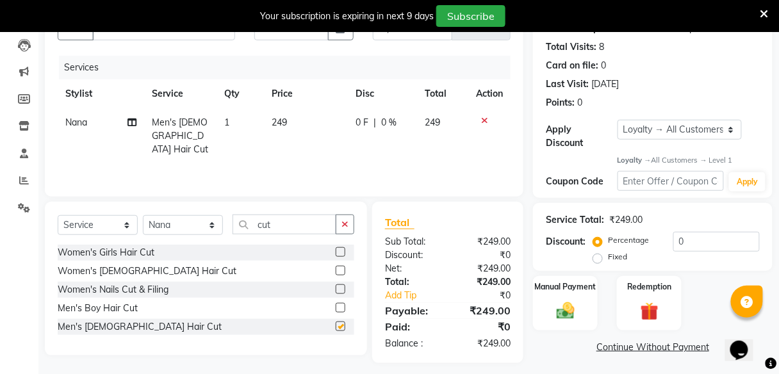
checkbox input "false"
click at [290, 223] on input "cut" at bounding box center [285, 225] width 104 height 20
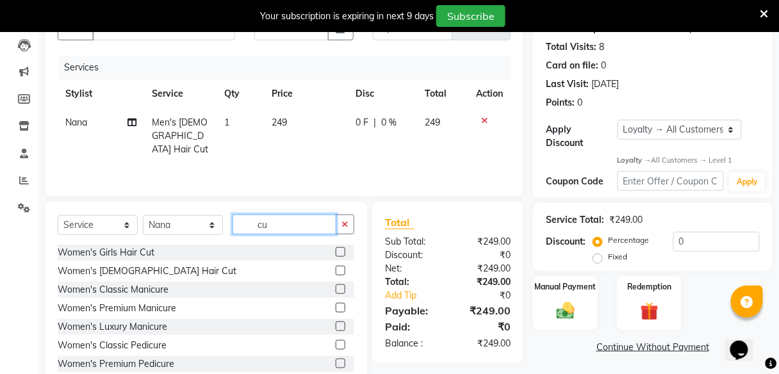
type input "c"
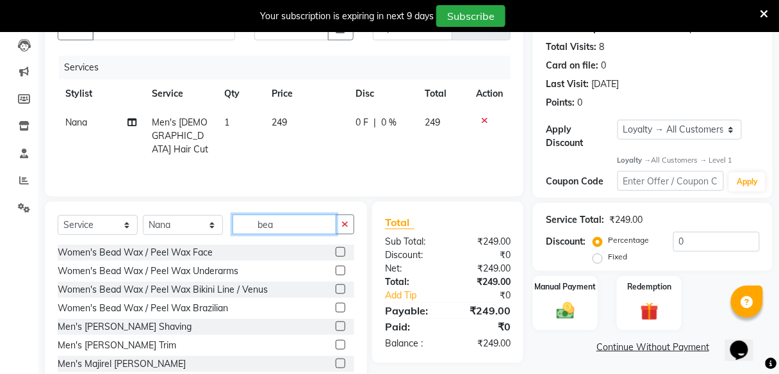
scroll to position [170, 0]
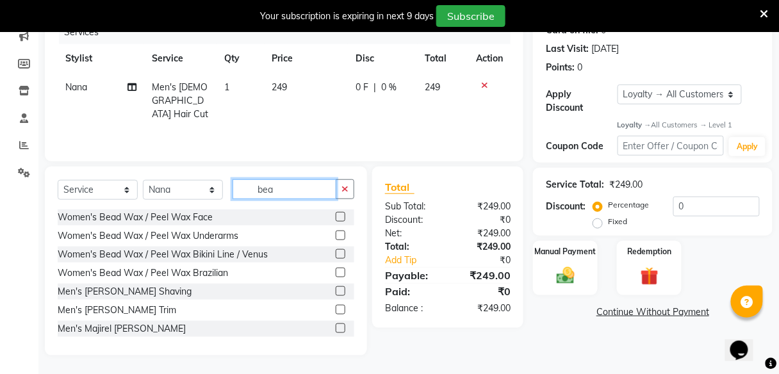
type input "bea"
click at [336, 311] on label at bounding box center [341, 310] width 10 height 10
click at [336, 311] on input "checkbox" at bounding box center [340, 310] width 8 height 8
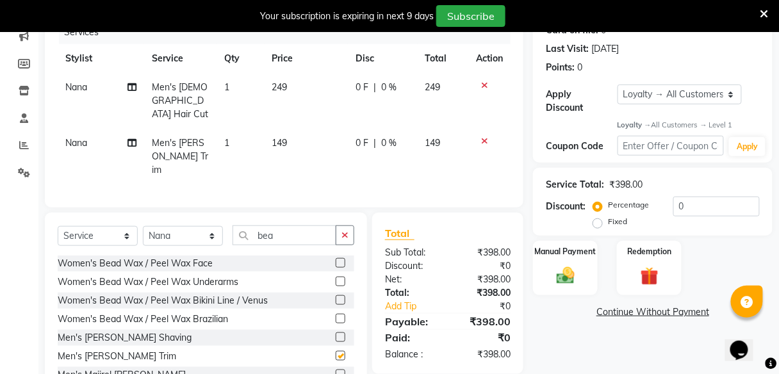
checkbox input "false"
drag, startPoint x: 653, startPoint y: 97, endPoint x: 649, endPoint y: 113, distance: 16.5
click at [649, 113] on div "Apply Discount Select Loyalty → All Customers → Level 1" at bounding box center [653, 100] width 214 height 30
select select "0:"
click at [618, 85] on select "Select Loyalty → All Customers → Level 1" at bounding box center [680, 95] width 125 height 20
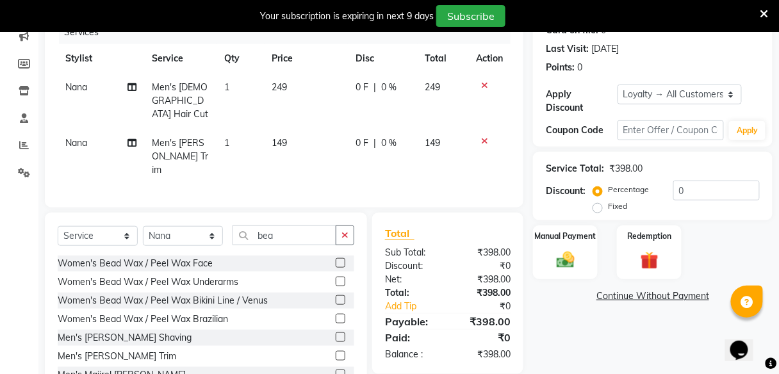
click at [354, 76] on td "0 F | 0 %" at bounding box center [382, 101] width 69 height 56
select select "59551"
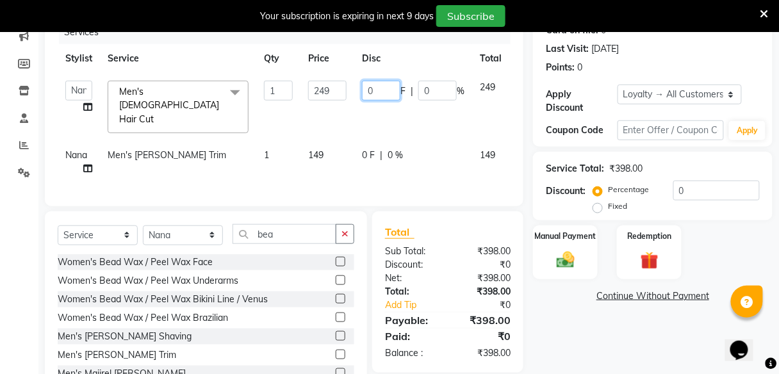
click at [379, 90] on input "0" at bounding box center [381, 91] width 38 height 20
type input "48"
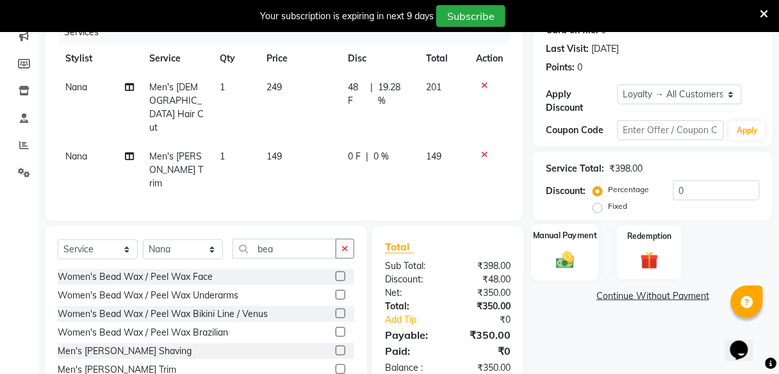
click at [566, 255] on img at bounding box center [566, 260] width 30 height 22
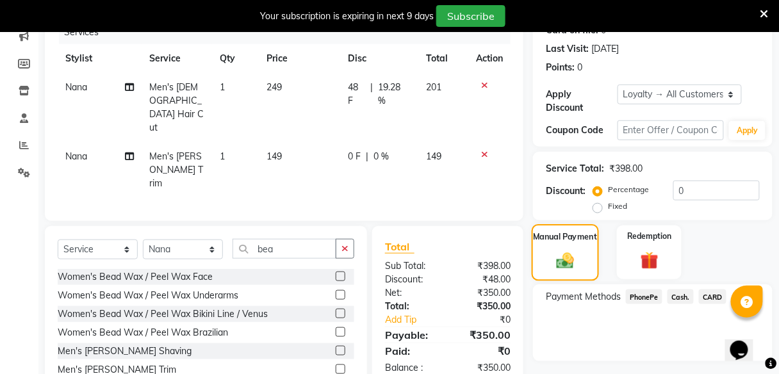
scroll to position [203, 0]
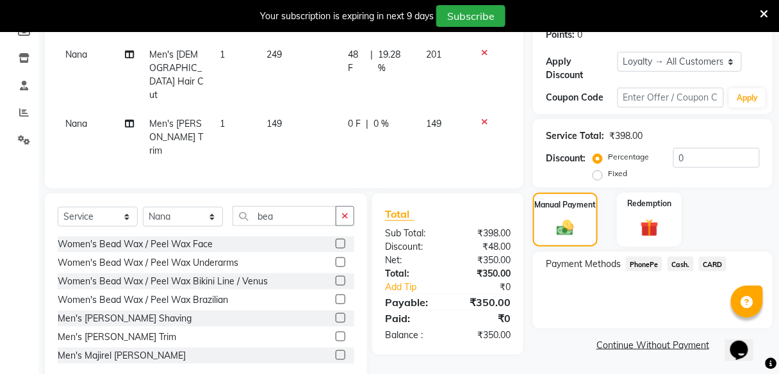
click at [645, 263] on span "PhonePe" at bounding box center [644, 264] width 37 height 15
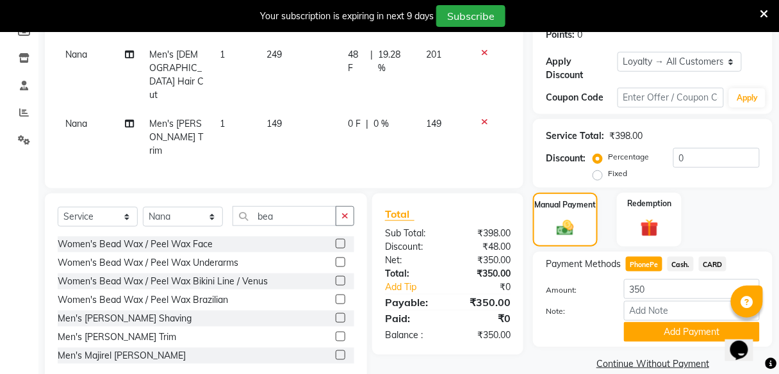
scroll to position [220, 0]
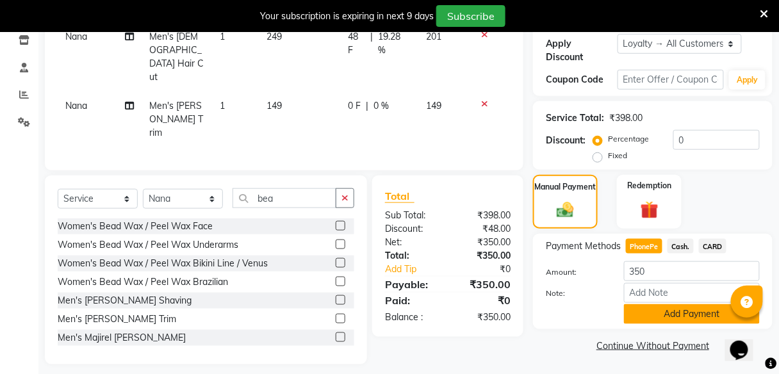
click at [659, 312] on button "Add Payment" at bounding box center [692, 314] width 136 height 20
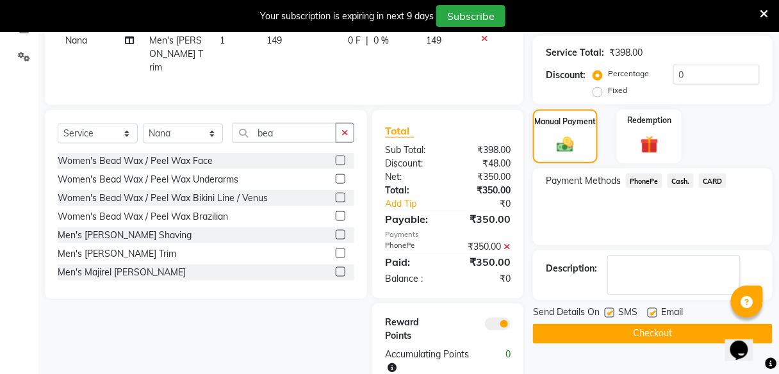
scroll to position [285, 0]
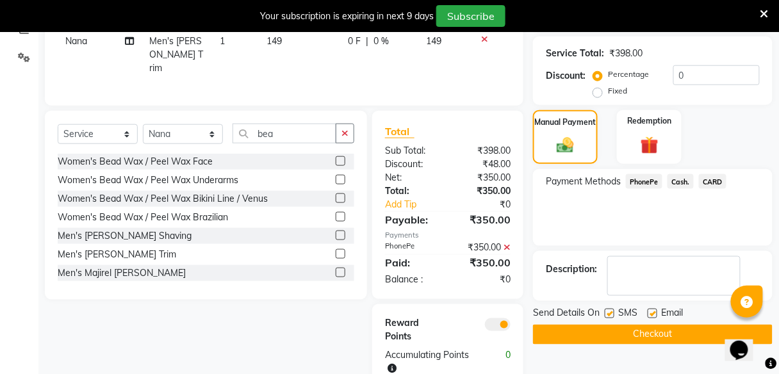
click at [658, 337] on button "Checkout" at bounding box center [653, 335] width 240 height 20
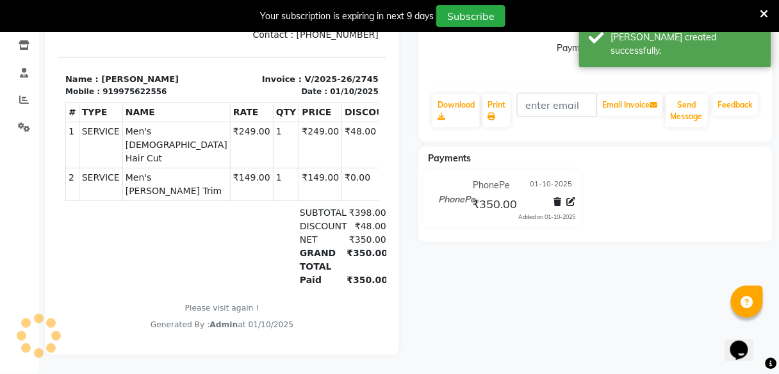
click at [766, 15] on icon at bounding box center [765, 14] width 8 height 12
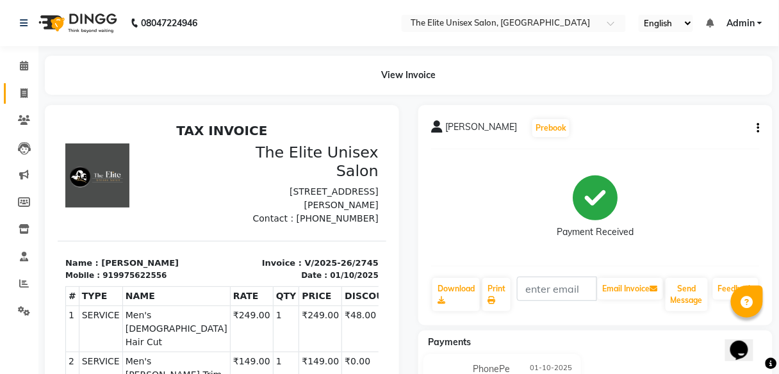
click at [21, 85] on link "Invoice" at bounding box center [19, 93] width 31 height 21
select select "service"
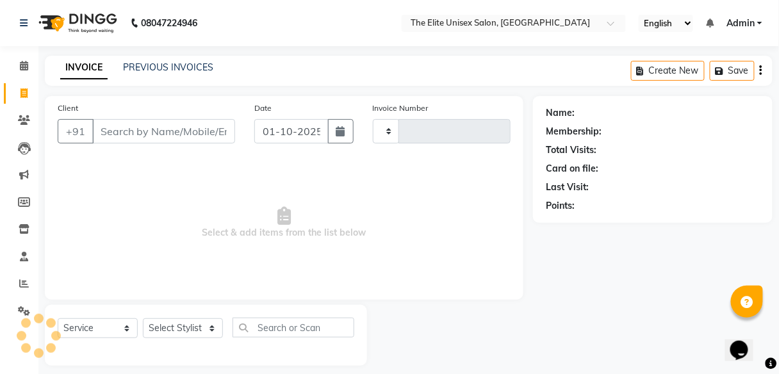
type input "2746"
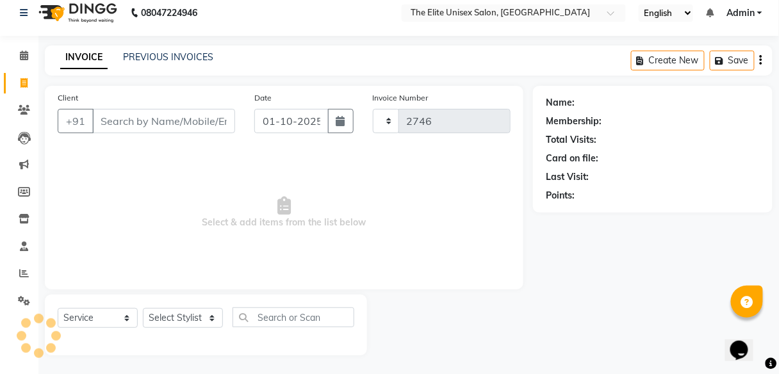
select select "7086"
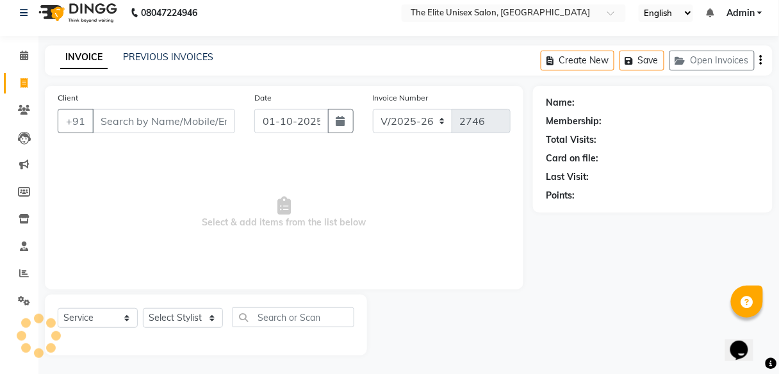
click at [124, 131] on input "Client" at bounding box center [163, 121] width 143 height 24
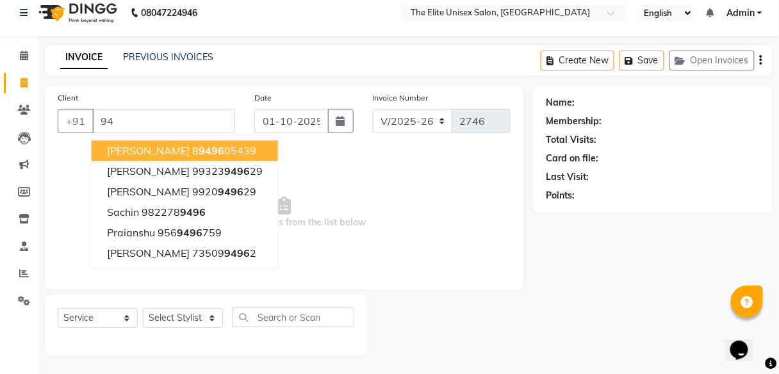
type input "9"
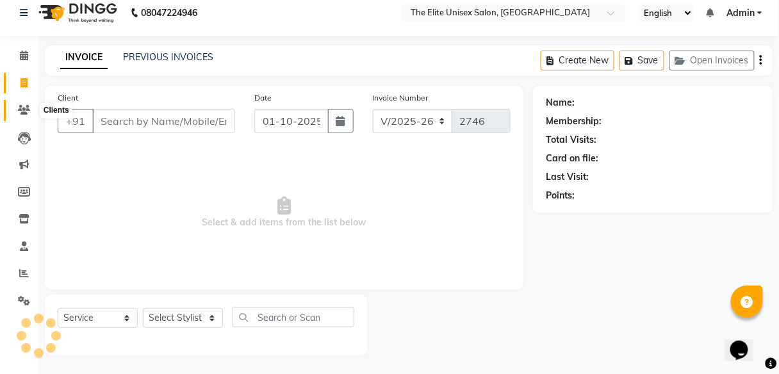
click at [25, 106] on icon at bounding box center [24, 110] width 12 height 10
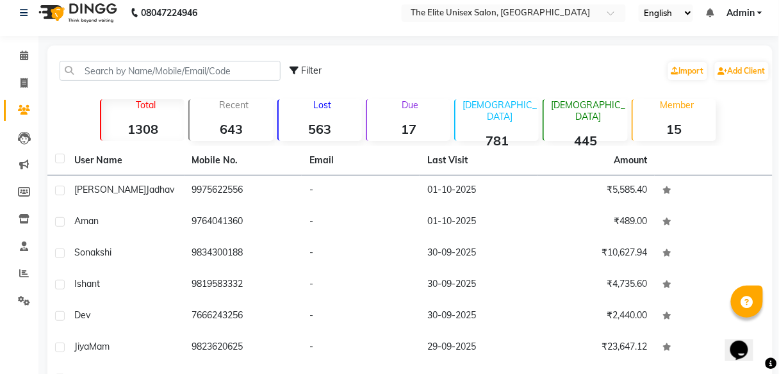
click at [324, 121] on strong "563" at bounding box center [320, 129] width 83 height 16
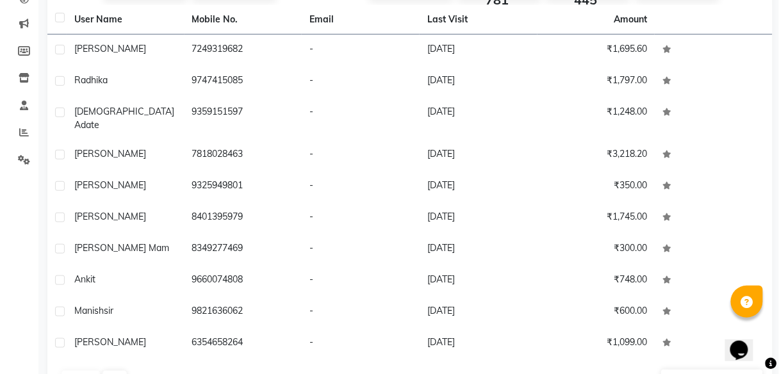
scroll to position [181, 0]
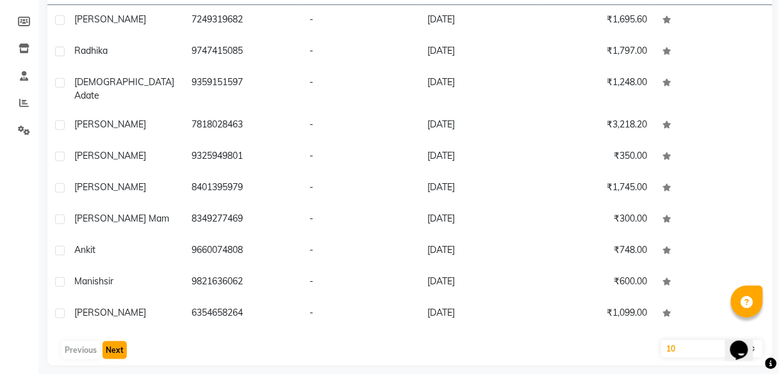
click at [119, 342] on button "Next" at bounding box center [115, 351] width 24 height 18
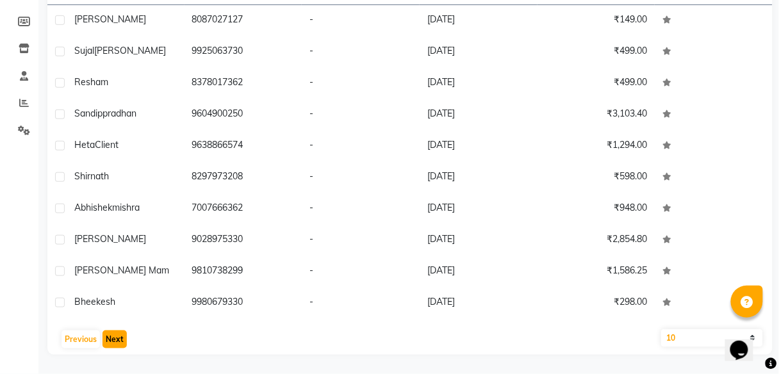
click at [115, 343] on button "Next" at bounding box center [115, 340] width 24 height 18
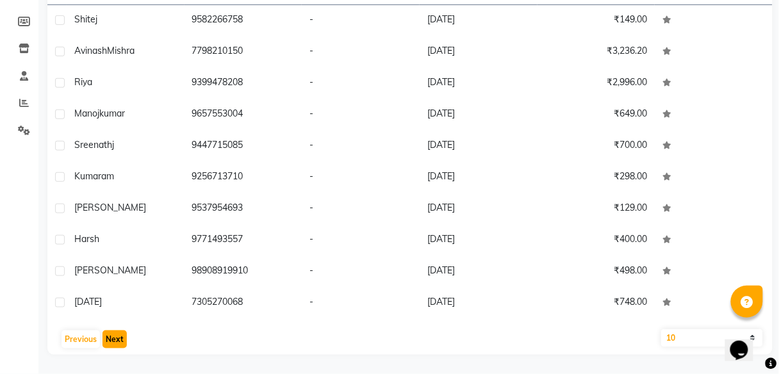
click at [118, 335] on button "Next" at bounding box center [115, 340] width 24 height 18
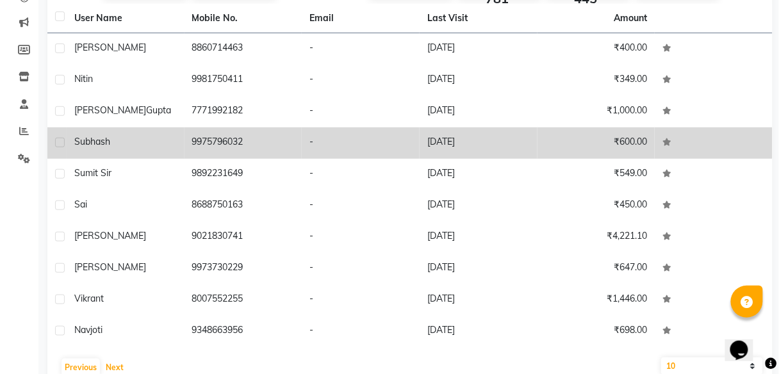
scroll to position [152, 0]
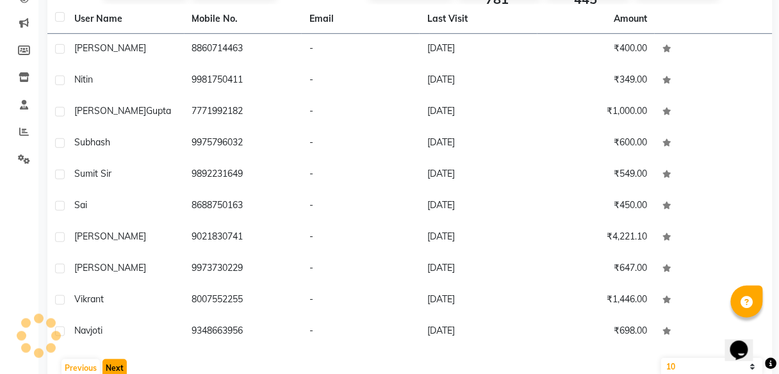
click at [116, 372] on button "Next" at bounding box center [115, 369] width 24 height 18
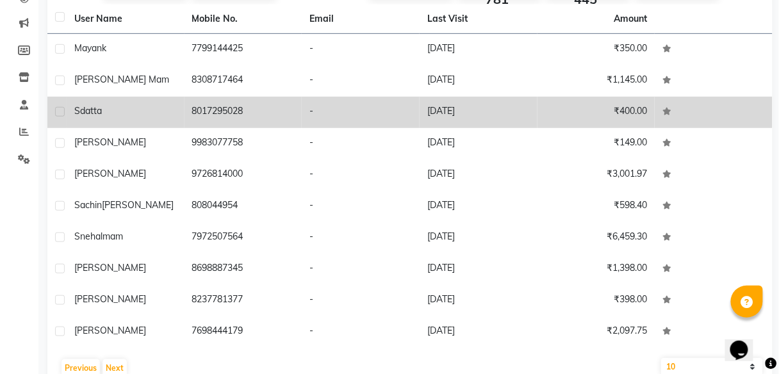
click at [108, 113] on div "S datta" at bounding box center [125, 110] width 103 height 13
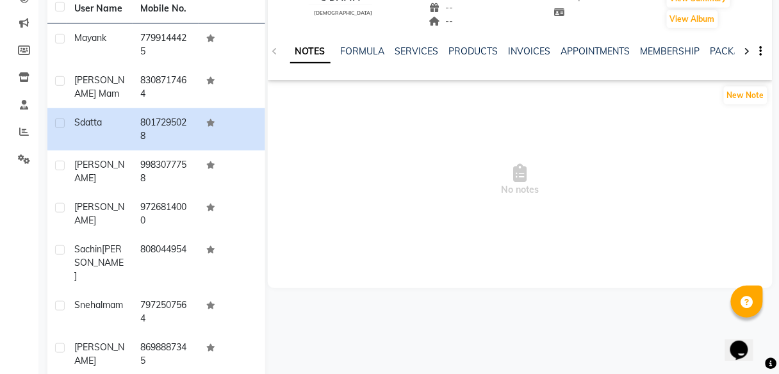
click at [415, 45] on div "SERVICES" at bounding box center [417, 51] width 44 height 13
click at [414, 53] on link "SERVICES" at bounding box center [417, 52] width 44 height 12
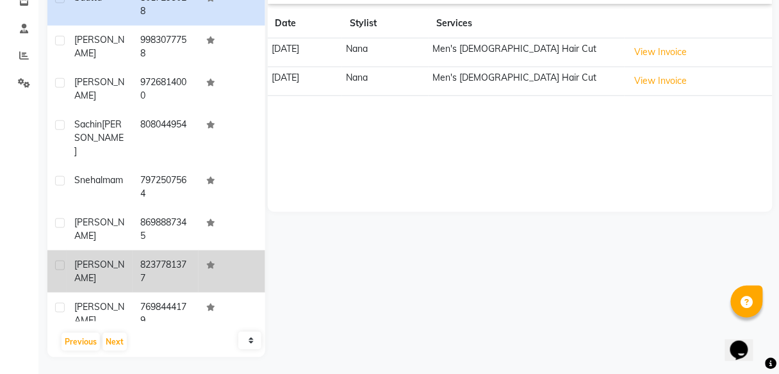
scroll to position [230, 0]
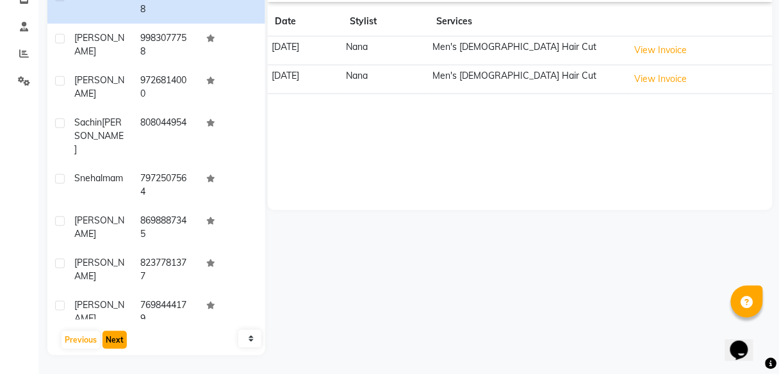
click at [117, 341] on button "Next" at bounding box center [115, 340] width 24 height 18
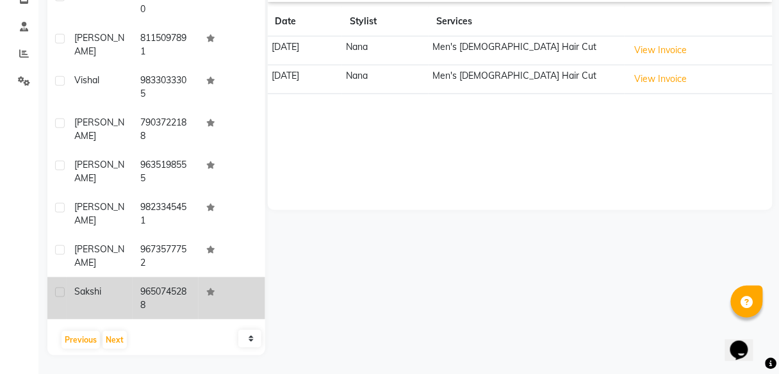
click at [103, 295] on div "sakshi" at bounding box center [99, 291] width 51 height 13
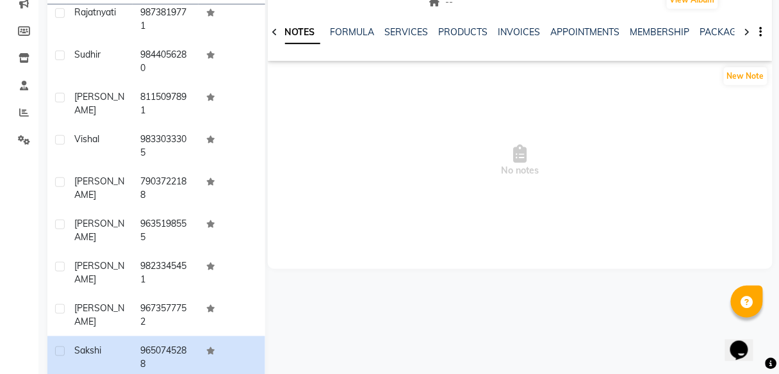
scroll to position [170, 0]
click at [404, 35] on link "SERVICES" at bounding box center [407, 33] width 44 height 12
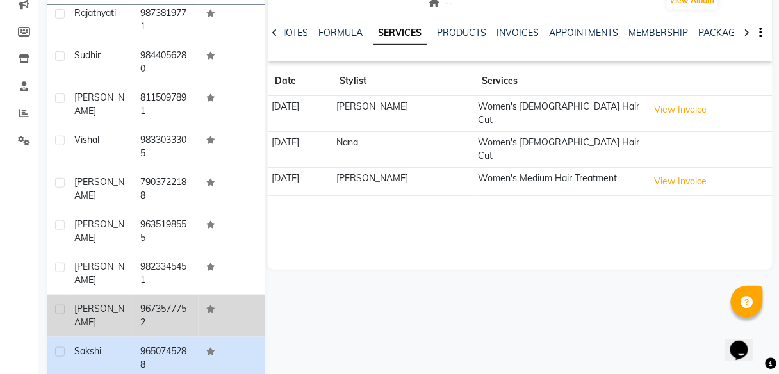
scroll to position [230, 0]
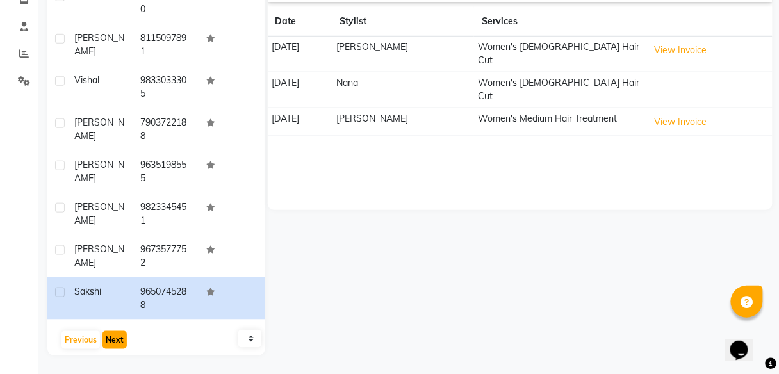
click at [119, 347] on button "Next" at bounding box center [115, 340] width 24 height 18
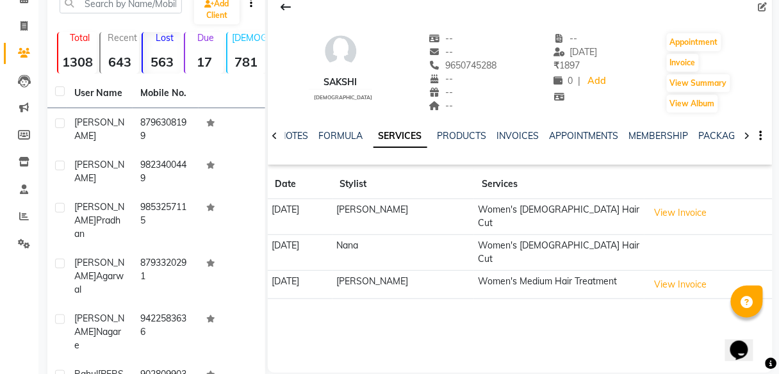
scroll to position [68, 0]
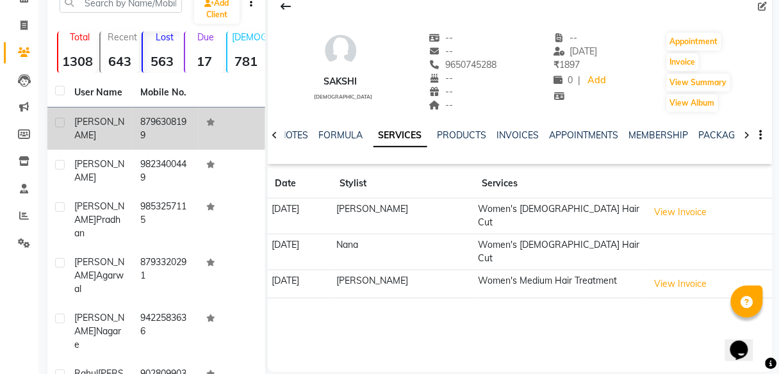
click at [85, 116] on span "nikuj" at bounding box center [99, 128] width 50 height 25
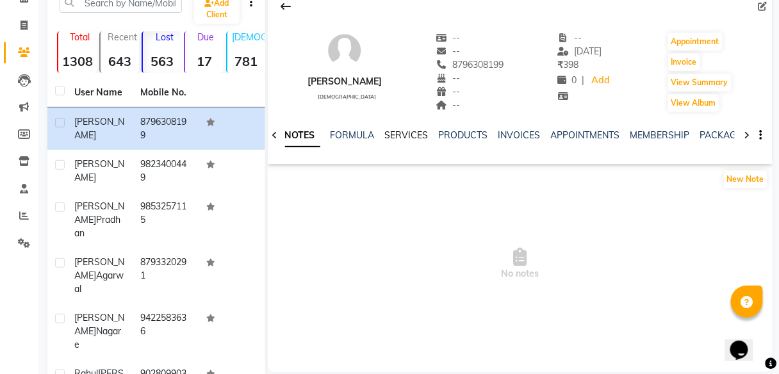
click at [409, 135] on link "SERVICES" at bounding box center [407, 135] width 44 height 12
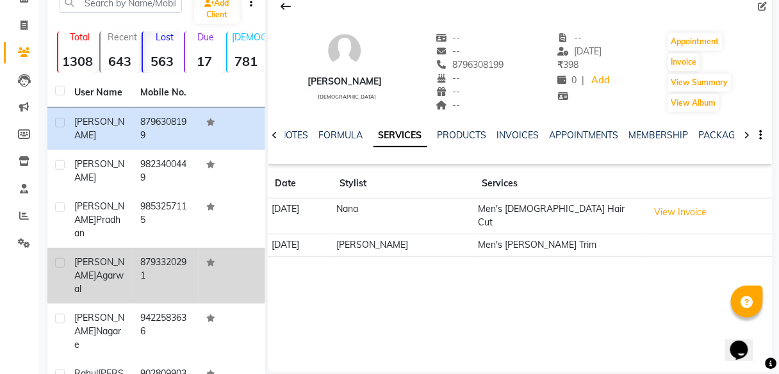
click at [83, 270] on span "agarwal" at bounding box center [98, 282] width 49 height 25
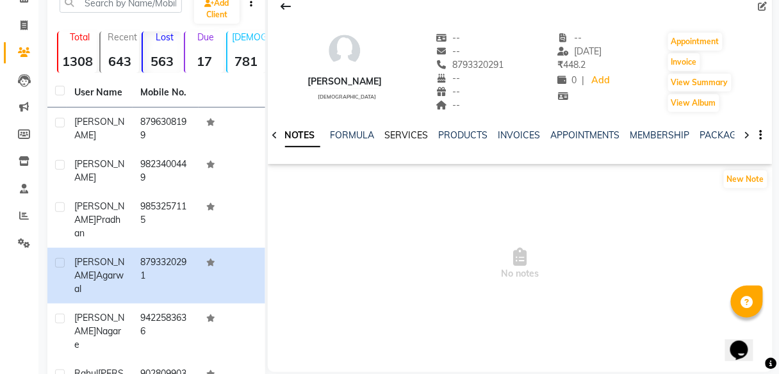
click at [402, 137] on link "SERVICES" at bounding box center [407, 135] width 44 height 12
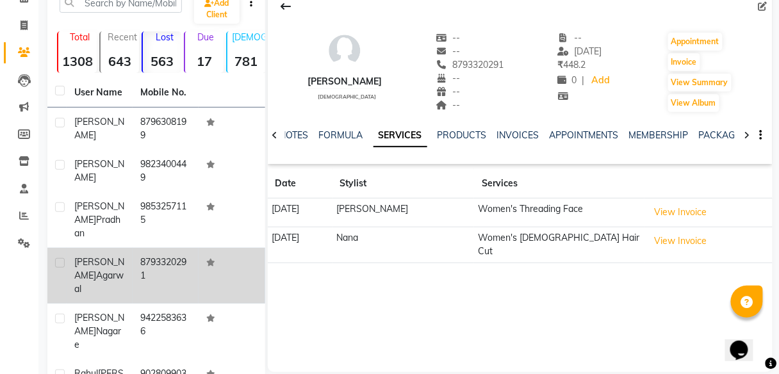
scroll to position [49, 0]
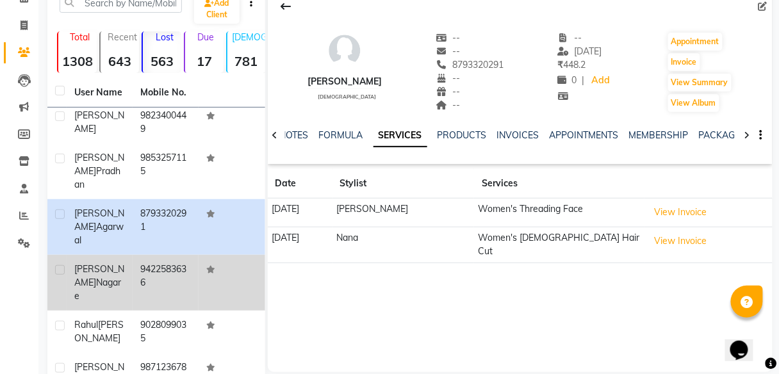
click at [88, 263] on span "deepali" at bounding box center [99, 275] width 50 height 25
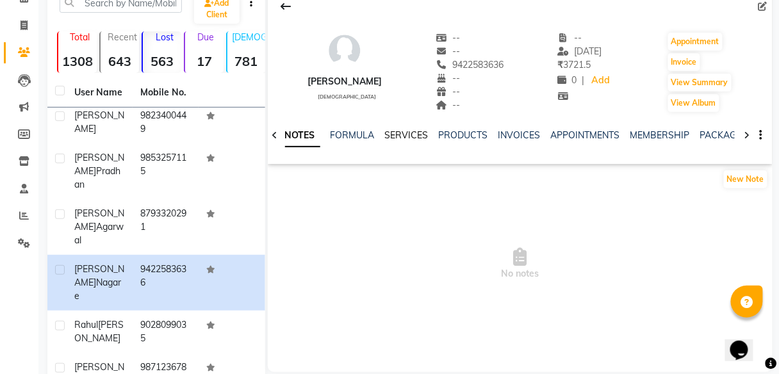
click at [406, 132] on link "SERVICES" at bounding box center [407, 135] width 44 height 12
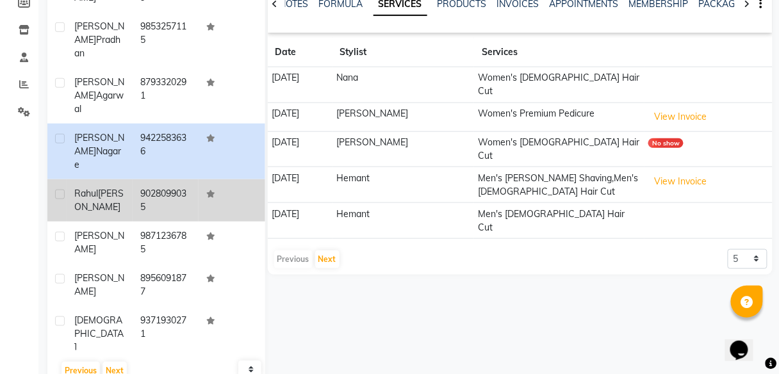
scroll to position [230, 0]
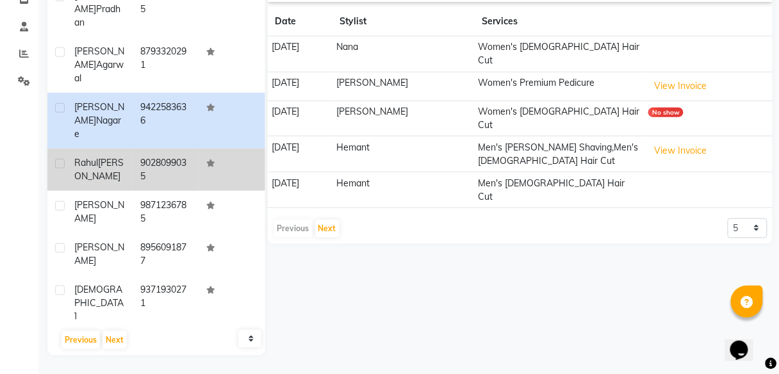
click at [82, 157] on span "Rahul" at bounding box center [86, 163] width 24 height 12
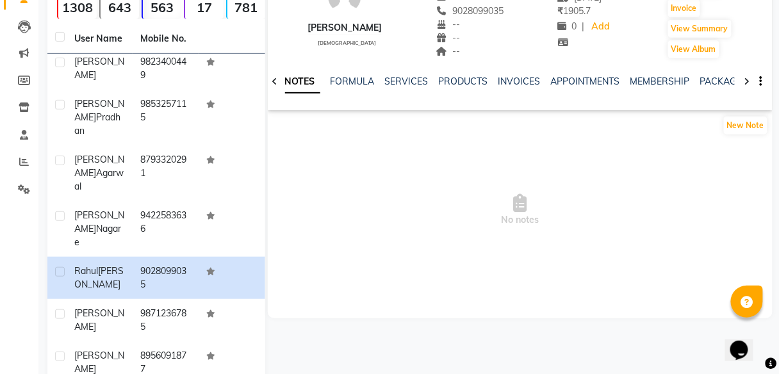
scroll to position [113, 0]
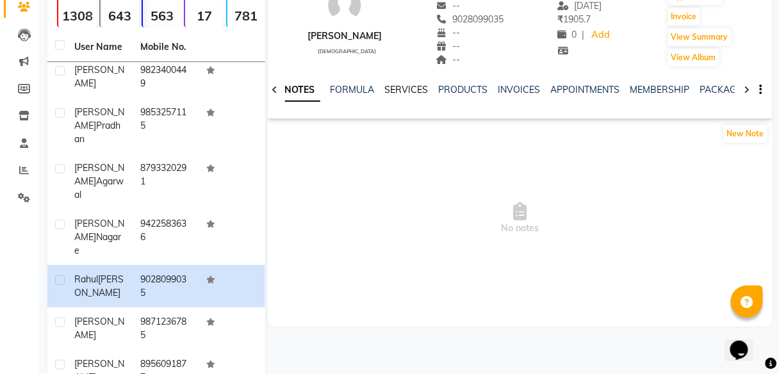
click at [412, 89] on link "SERVICES" at bounding box center [407, 90] width 44 height 12
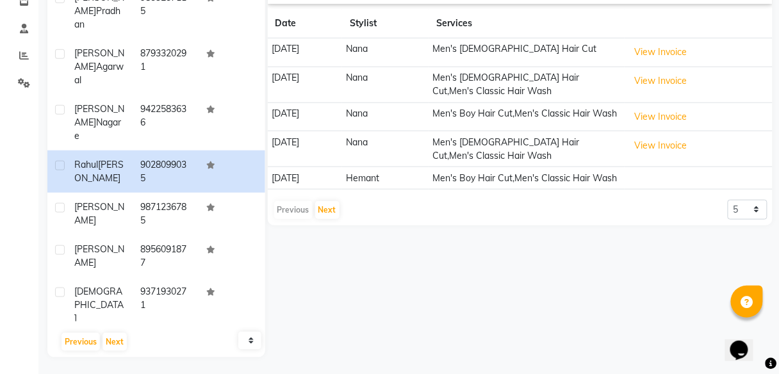
scroll to position [230, 0]
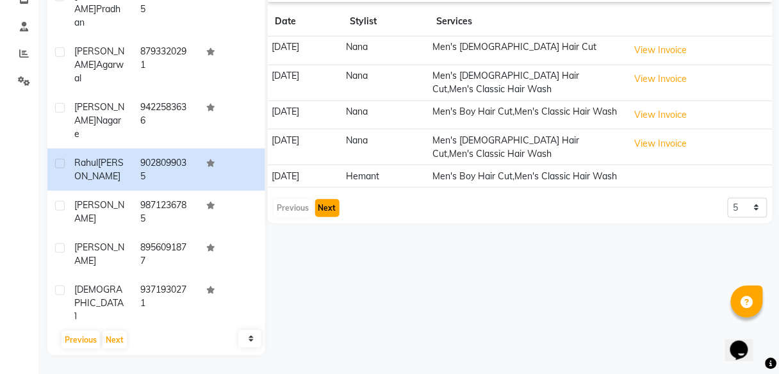
click at [331, 217] on button "Next" at bounding box center [327, 208] width 24 height 18
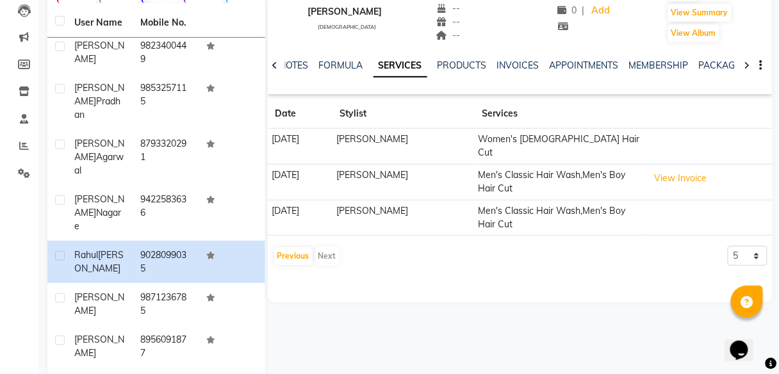
scroll to position [138, 0]
click at [286, 247] on button "Previous" at bounding box center [293, 256] width 38 height 18
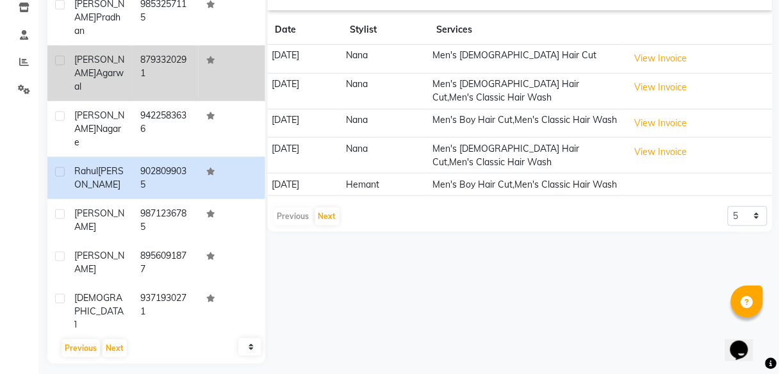
scroll to position [230, 0]
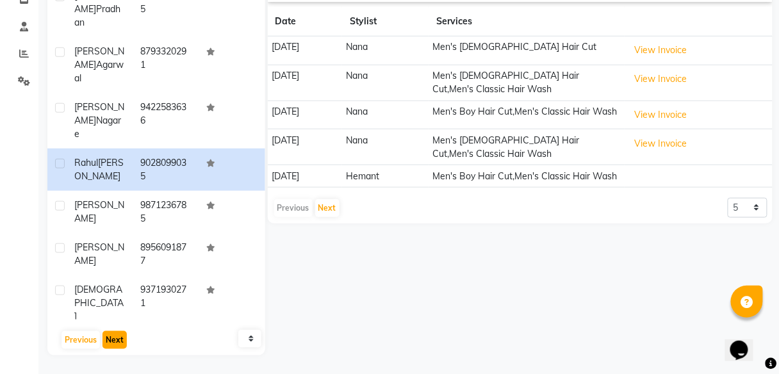
click at [121, 341] on button "Next" at bounding box center [115, 340] width 24 height 18
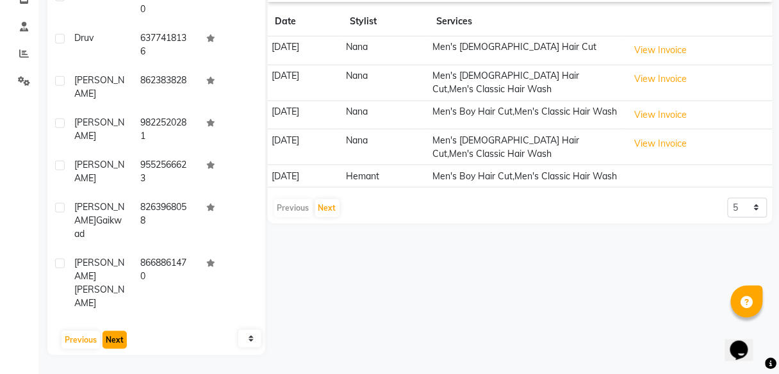
click at [116, 344] on button "Next" at bounding box center [115, 340] width 24 height 18
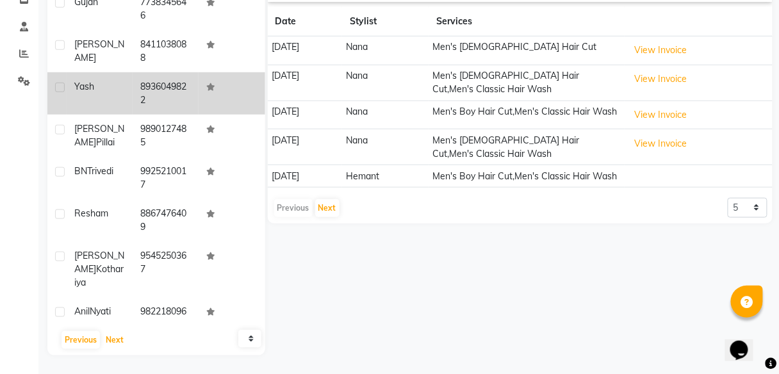
scroll to position [0, 0]
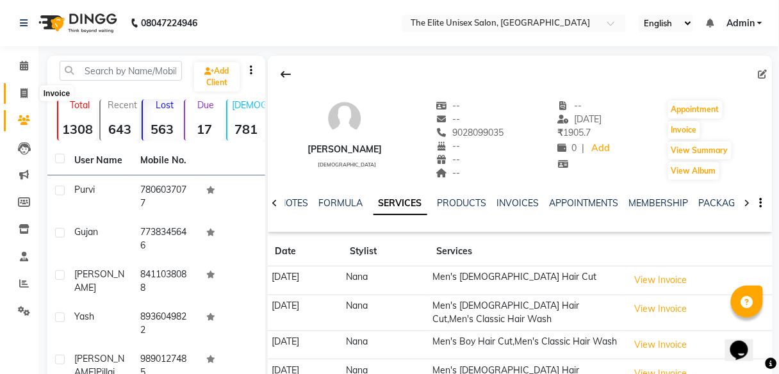
click at [24, 92] on icon at bounding box center [24, 93] width 7 height 10
select select "7086"
select select "service"
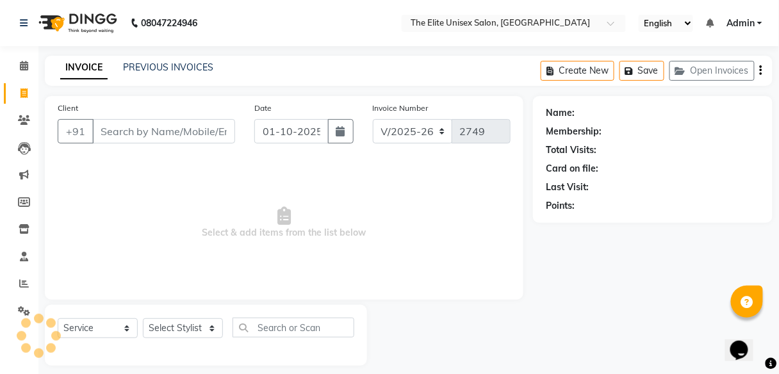
scroll to position [10, 0]
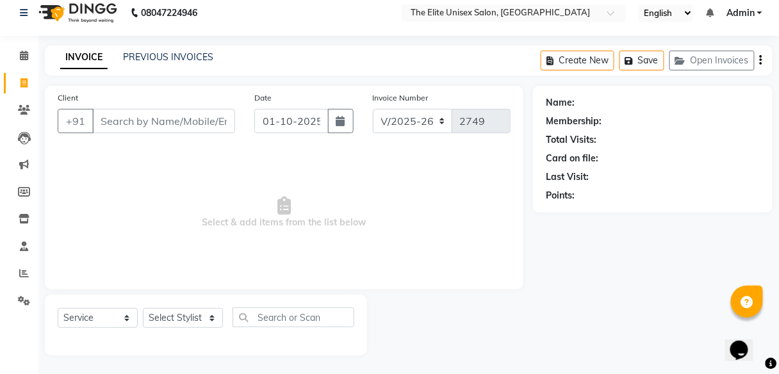
click at [160, 120] on input "Client" at bounding box center [163, 121] width 143 height 24
click at [183, 325] on select "Select Stylist [PERSON_NAME] Sunny" at bounding box center [183, 318] width 80 height 20
select select "59551"
click at [143, 308] on select "Select Stylist [PERSON_NAME] Sunny" at bounding box center [183, 318] width 80 height 20
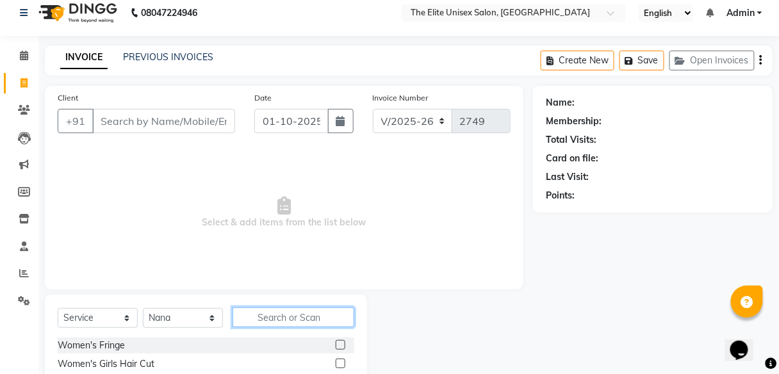
click at [284, 323] on input "text" at bounding box center [294, 318] width 122 height 20
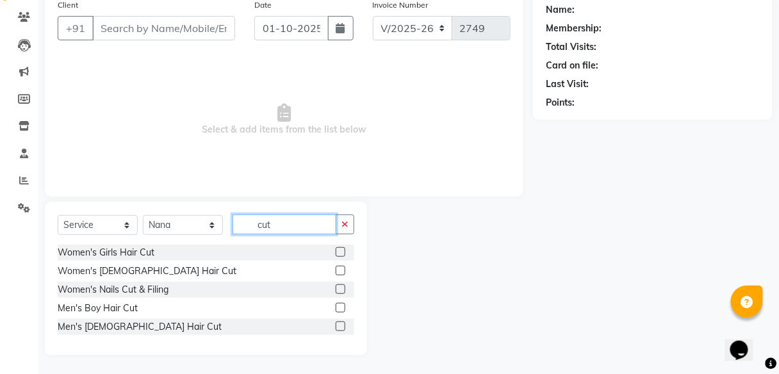
type input "cut"
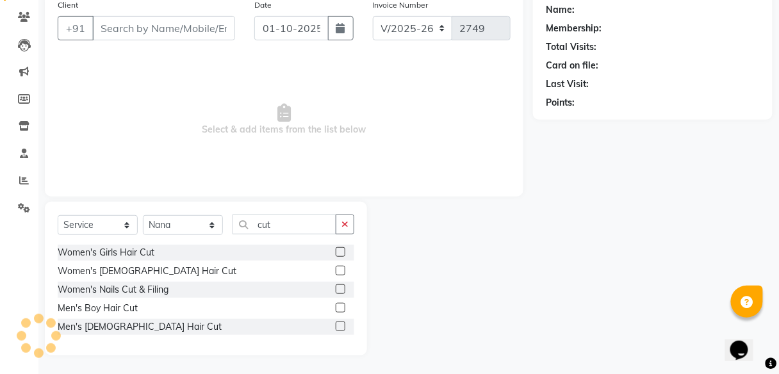
click at [341, 325] on label at bounding box center [341, 327] width 10 height 10
click at [341, 325] on input "checkbox" at bounding box center [340, 327] width 8 height 8
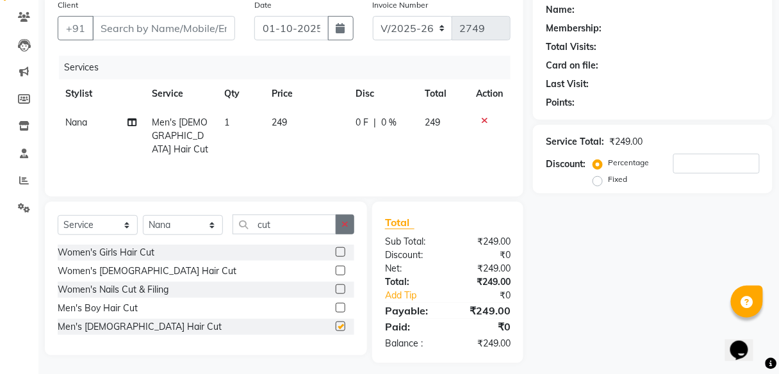
checkbox input "false"
click at [347, 218] on button "button" at bounding box center [345, 225] width 19 height 20
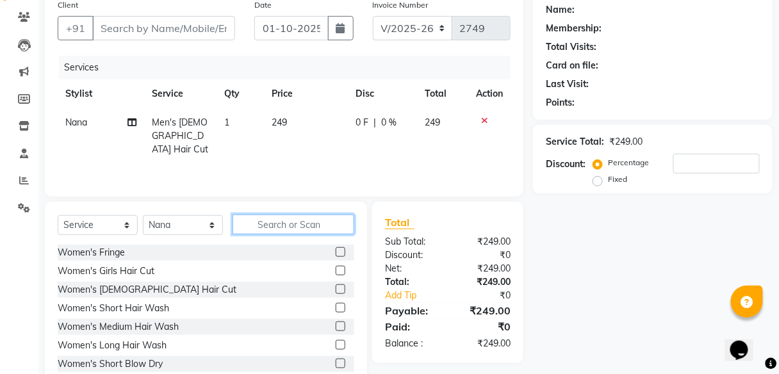
click at [323, 221] on input "text" at bounding box center [294, 225] width 122 height 20
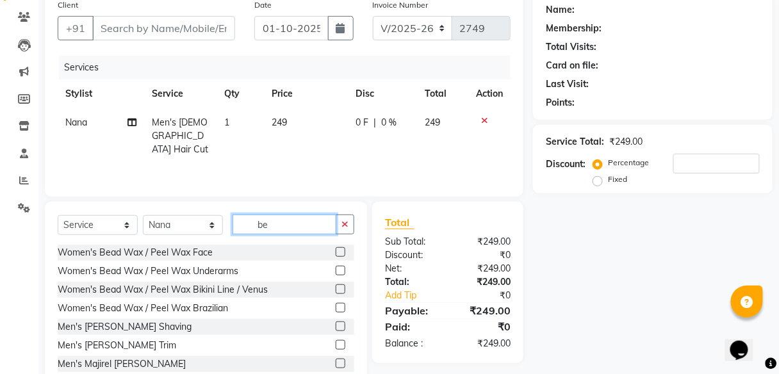
type input "be"
click at [336, 324] on label at bounding box center [341, 327] width 10 height 10
click at [336, 324] on input "checkbox" at bounding box center [340, 327] width 8 height 8
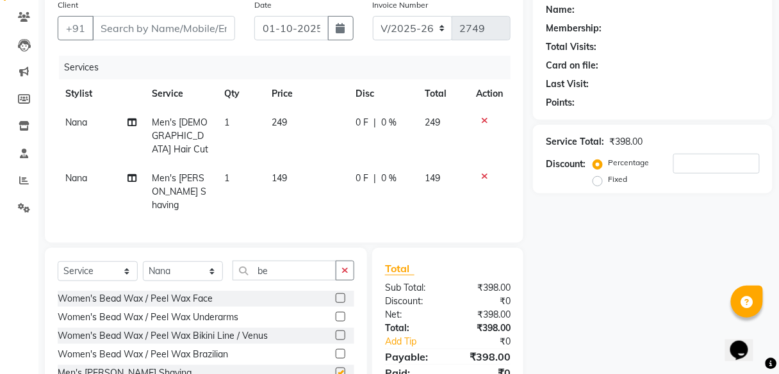
checkbox input "false"
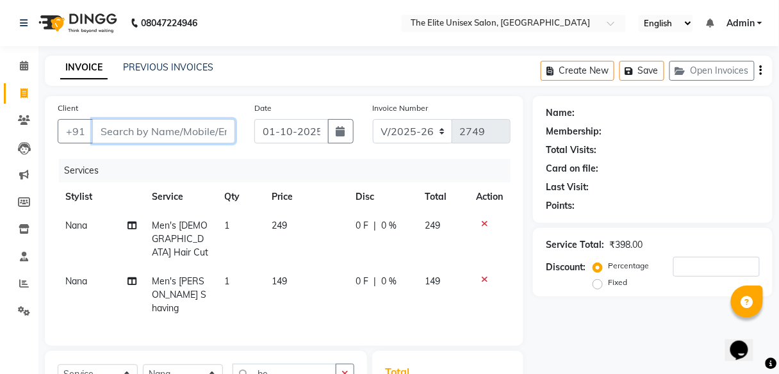
click at [194, 129] on input "Client" at bounding box center [163, 131] width 143 height 24
click at [168, 124] on input "Client" at bounding box center [163, 131] width 143 height 24
type input "9"
type input "0"
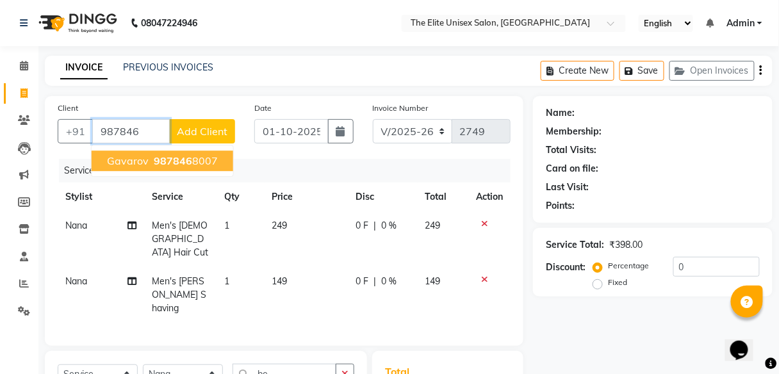
click at [169, 160] on span "987846" at bounding box center [173, 160] width 38 height 13
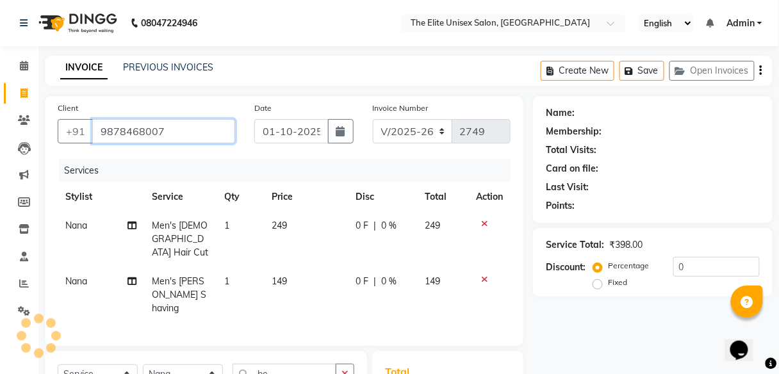
type input "9878468007"
select select "1: Object"
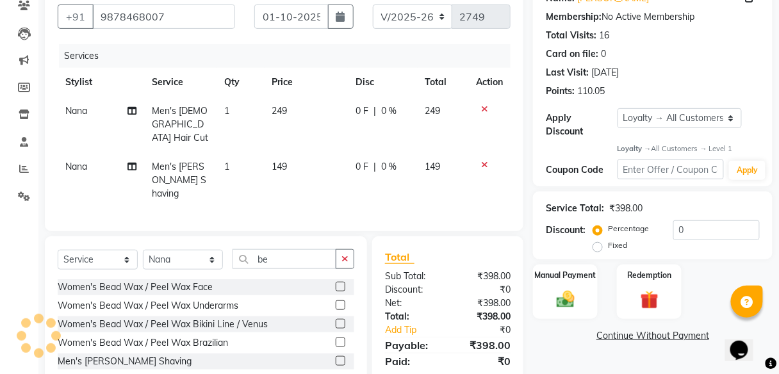
scroll to position [114, 0]
click at [400, 112] on div "0 F | 0 %" at bounding box center [383, 111] width 54 height 13
select select "59551"
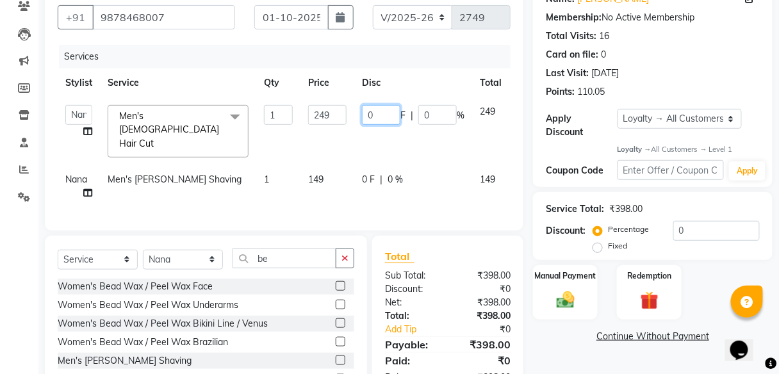
click at [392, 112] on input "0" at bounding box center [381, 115] width 38 height 20
type input "49"
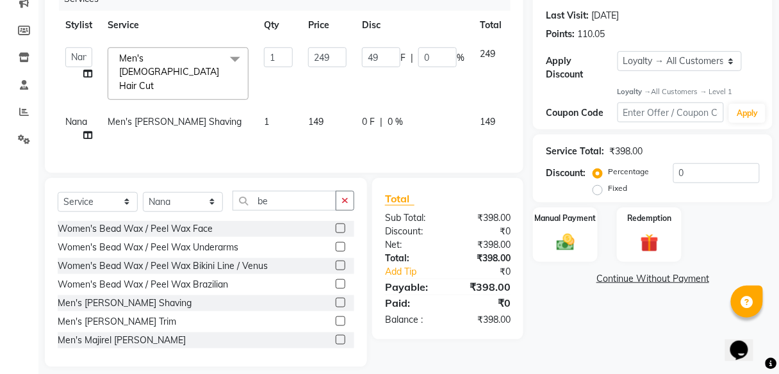
scroll to position [165, 0]
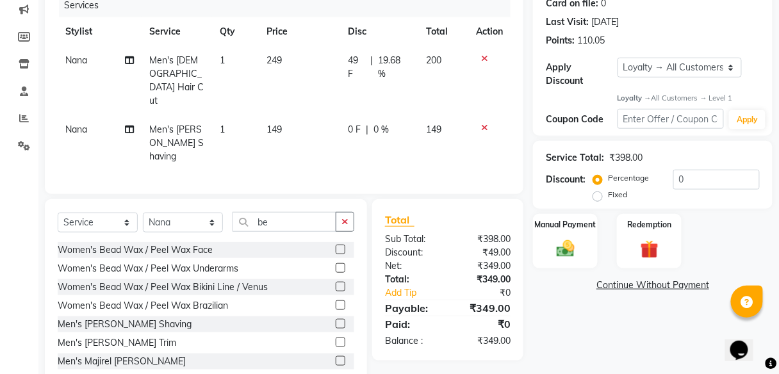
click at [584, 329] on div "Name: Gavarov Membership: No Active Membership Total Visits: 16 Card on file: 0…" at bounding box center [657, 160] width 249 height 458
click at [565, 259] on img at bounding box center [566, 249] width 30 height 22
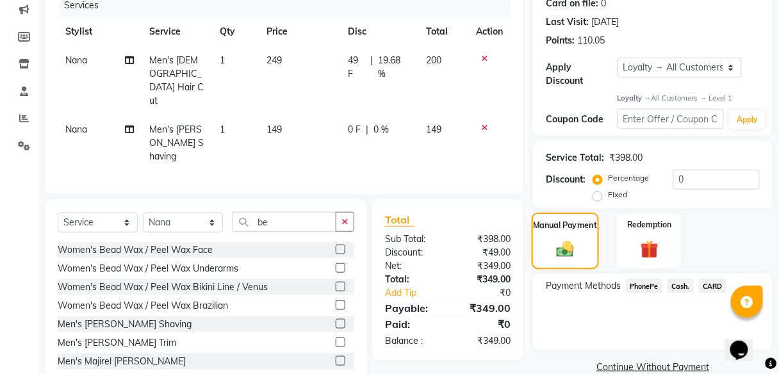
scroll to position [172, 0]
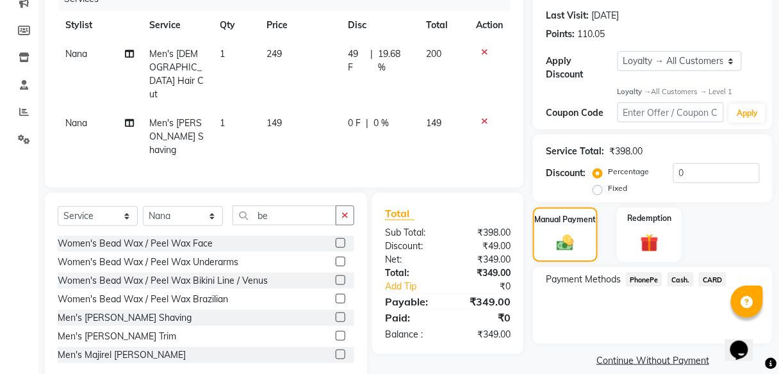
click at [651, 282] on span "PhonePe" at bounding box center [644, 279] width 37 height 15
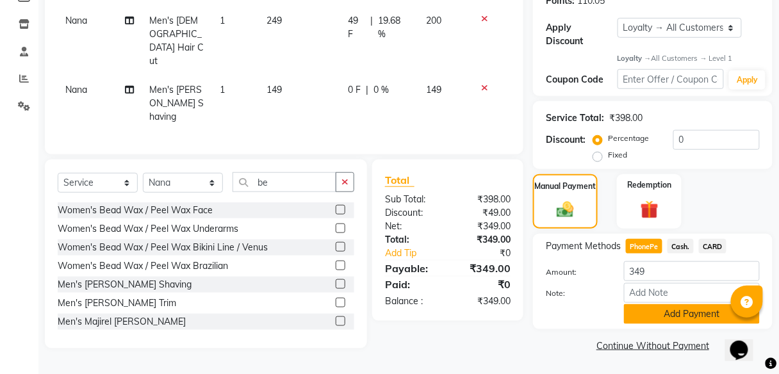
click at [658, 310] on button "Add Payment" at bounding box center [692, 314] width 136 height 20
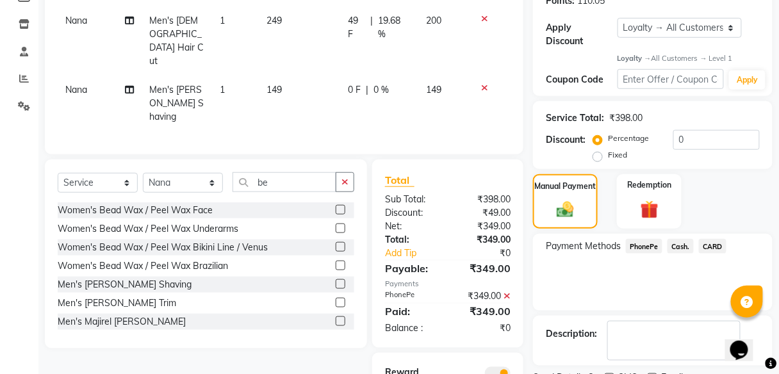
scroll to position [258, 0]
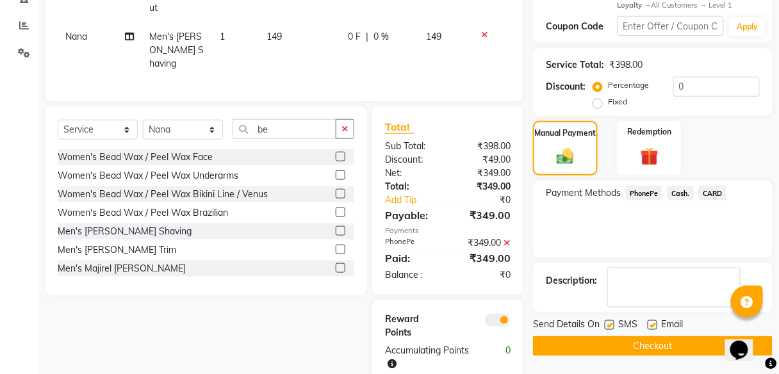
click at [660, 348] on button "Checkout" at bounding box center [653, 347] width 240 height 20
